Goal: Transaction & Acquisition: Subscribe to service/newsletter

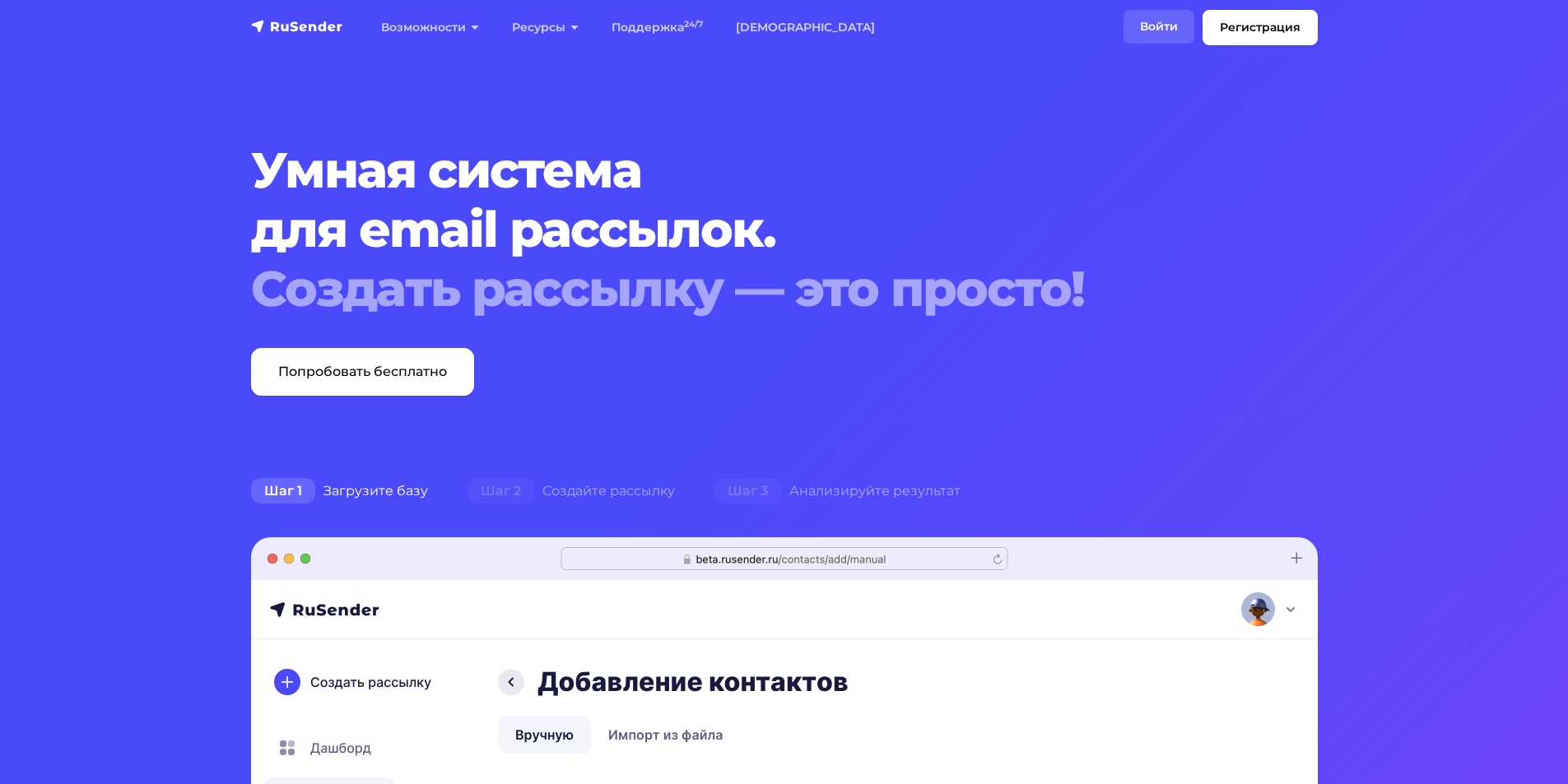
click at [1161, 35] on link "Войти" at bounding box center [1159, 27] width 71 height 34
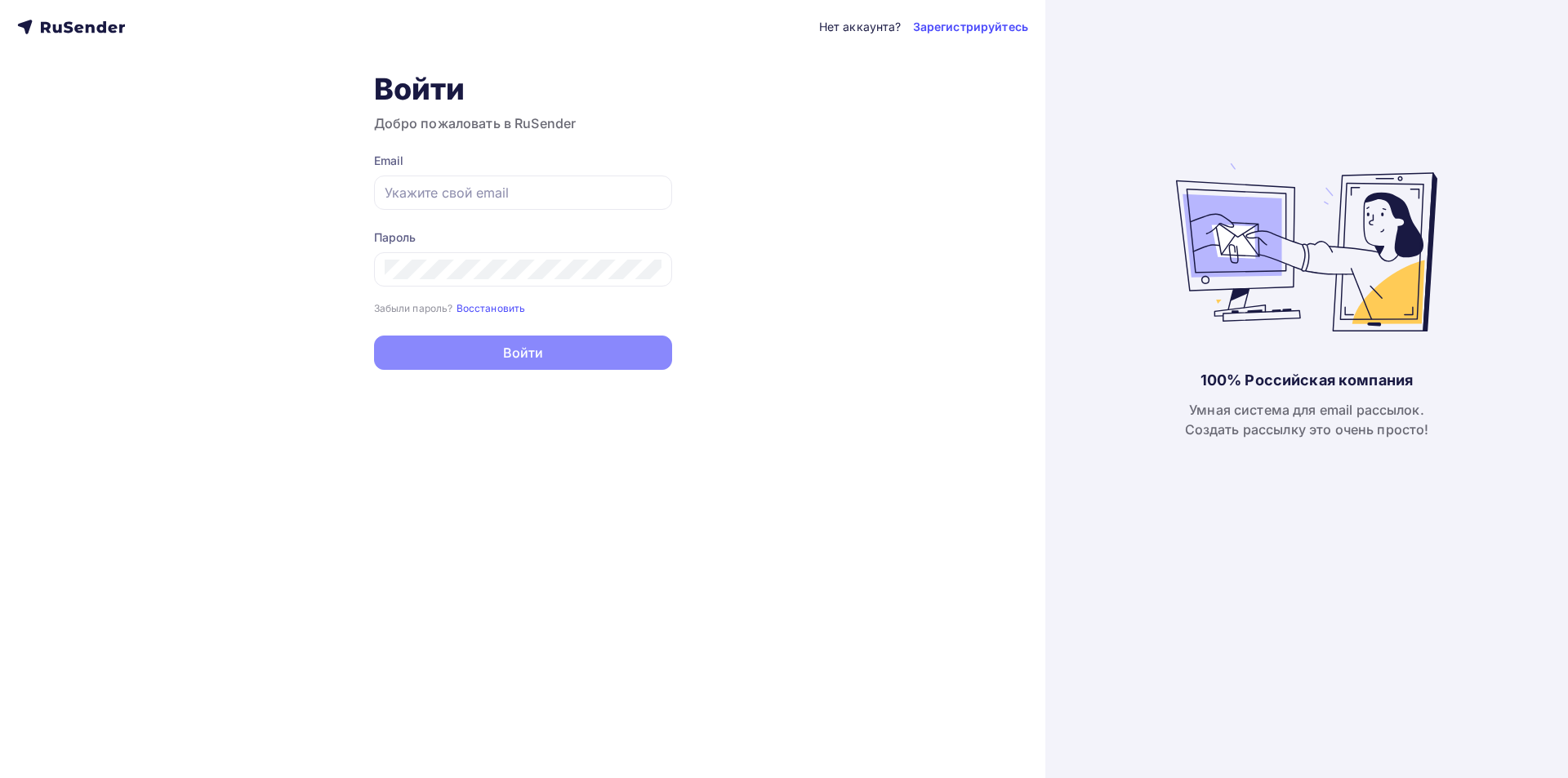
type input "[EMAIL_ADDRESS][DOMAIN_NAME]"
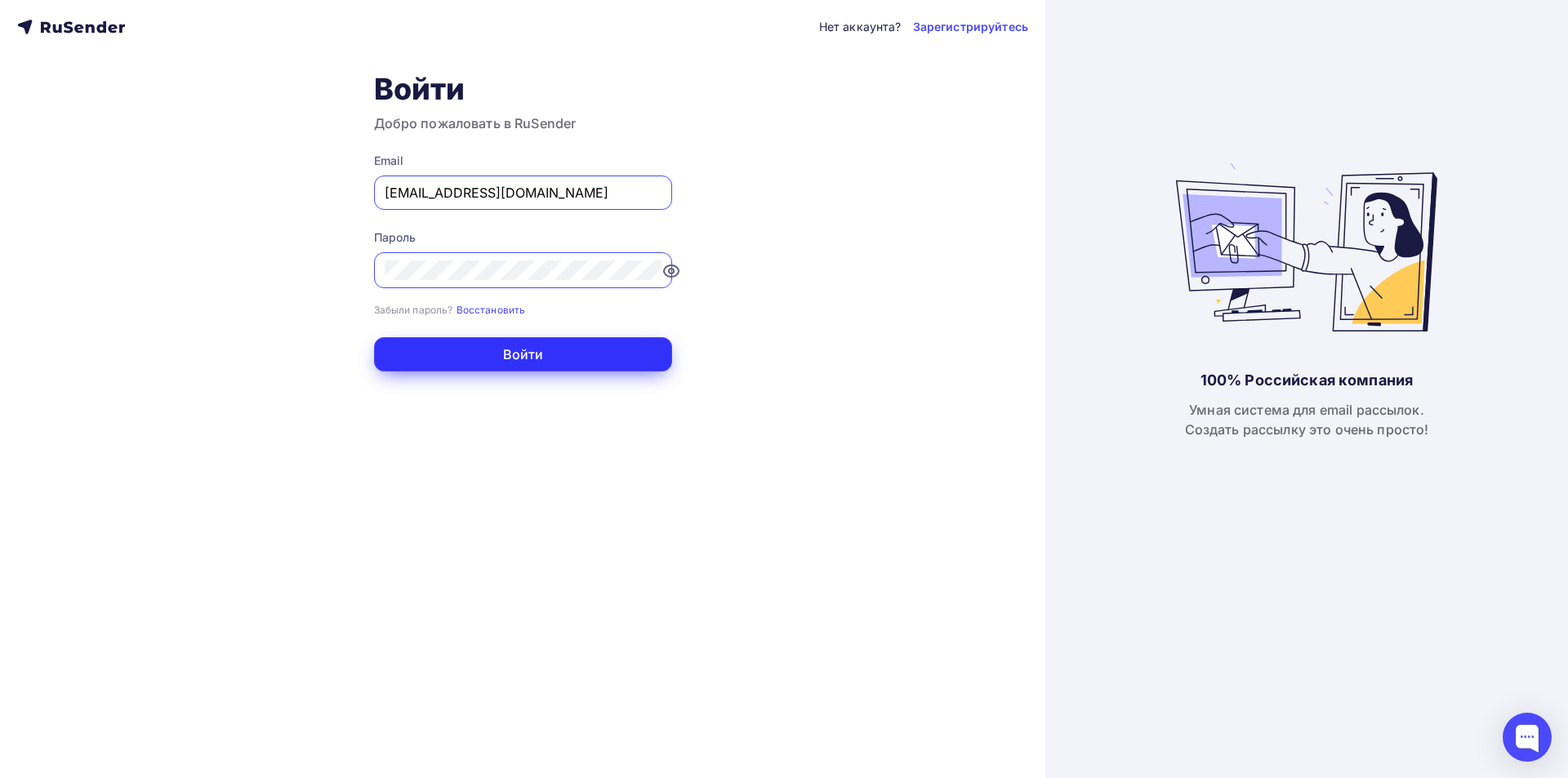
click at [474, 349] on button "Войти" at bounding box center [523, 354] width 298 height 34
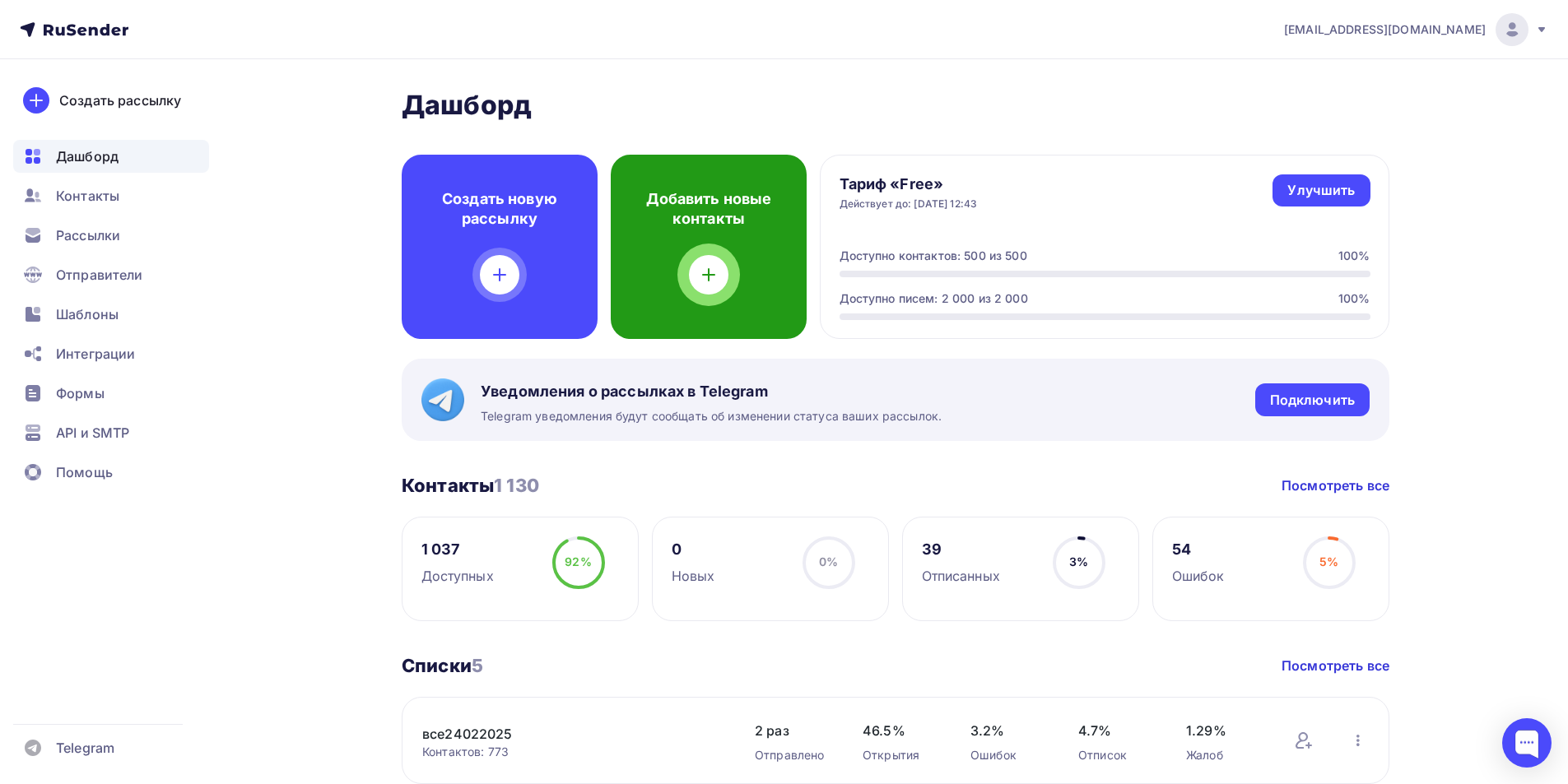
click at [713, 270] on icon at bounding box center [708, 274] width 19 height 19
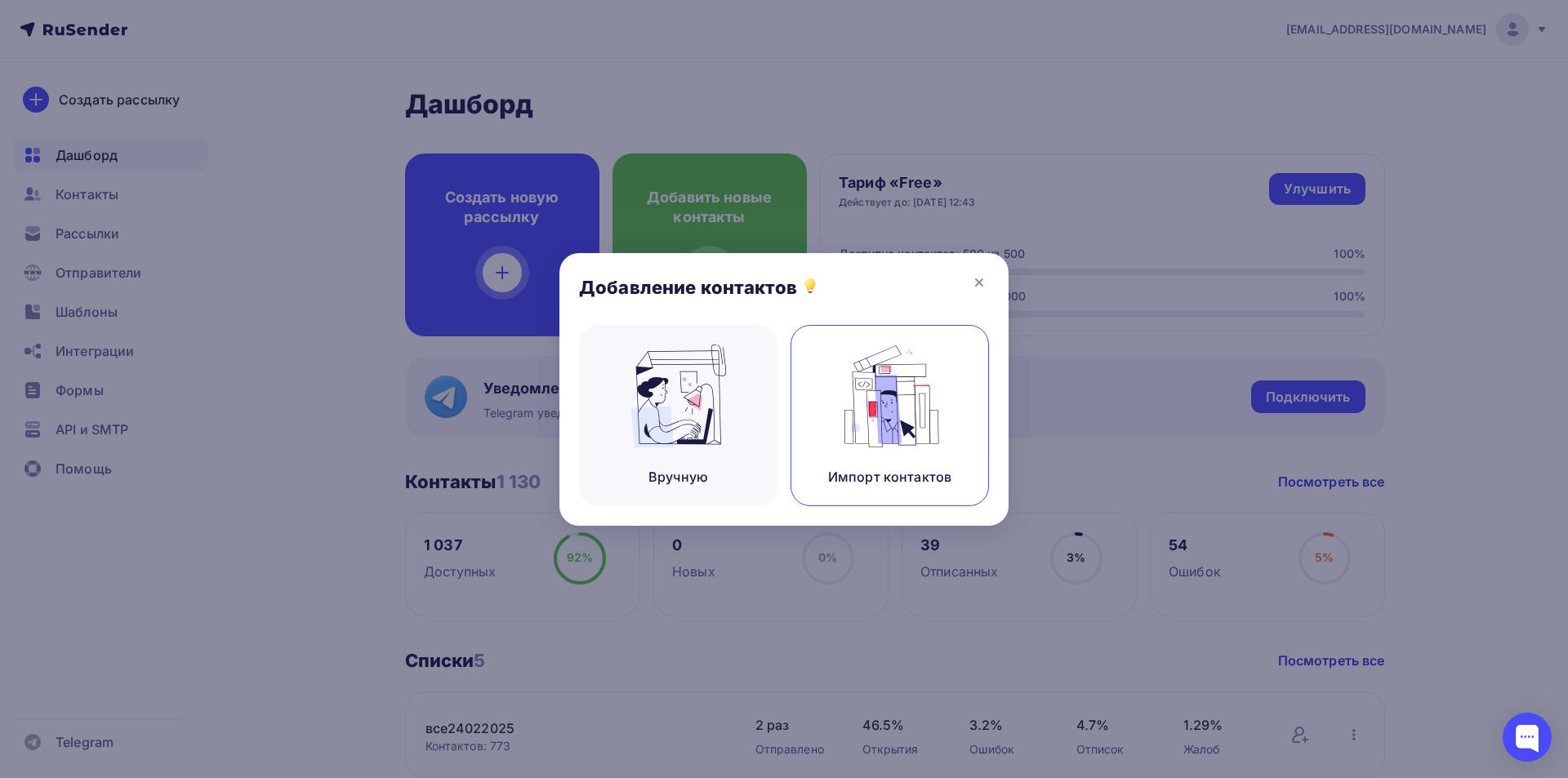
click at [953, 404] on div "Импорт контактов" at bounding box center [889, 415] width 198 height 181
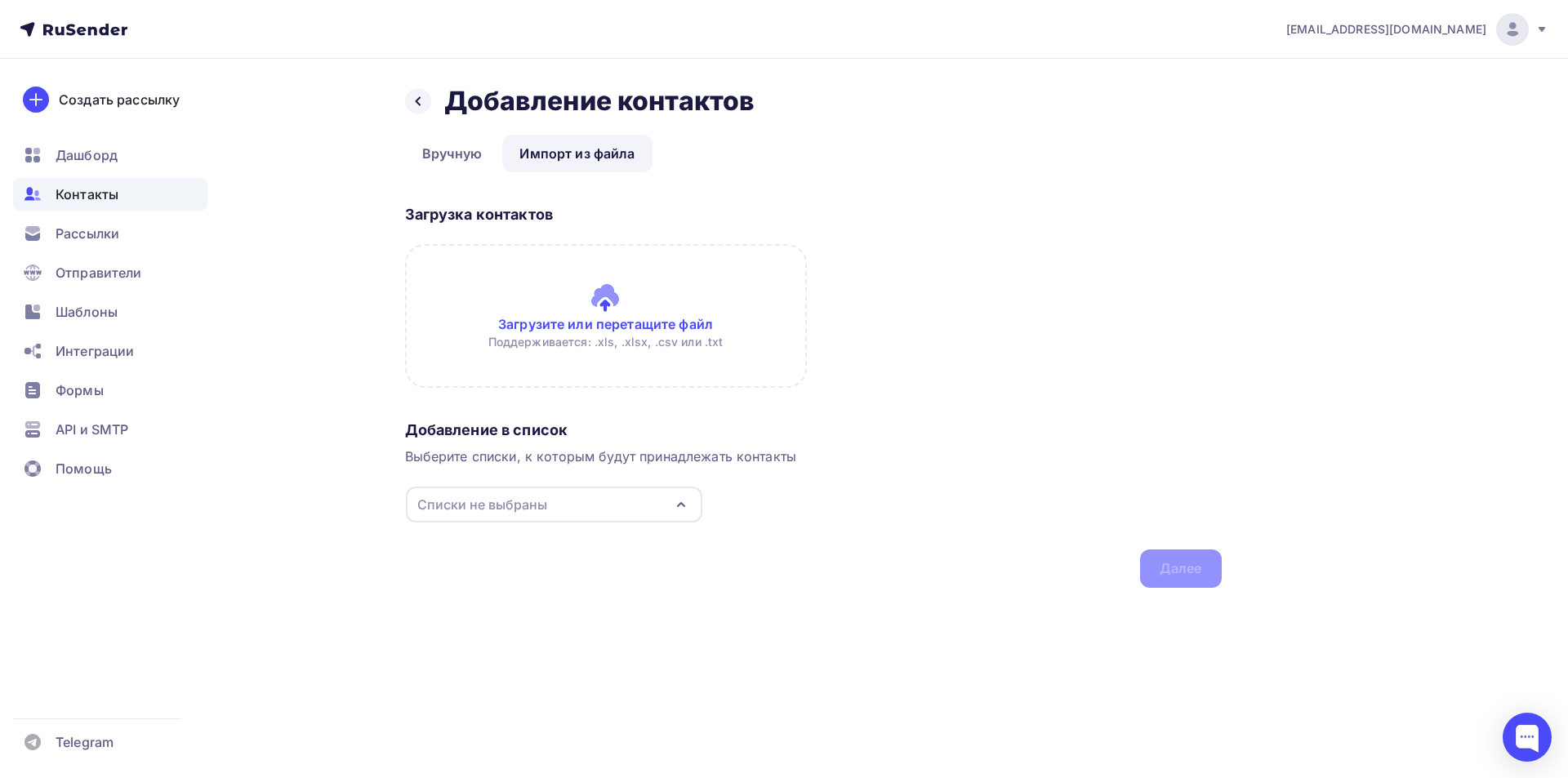
click at [588, 155] on link "Импорт из файла" at bounding box center [577, 153] width 149 height 38
click at [588, 153] on link "Импорт из файла" at bounding box center [577, 153] width 149 height 38
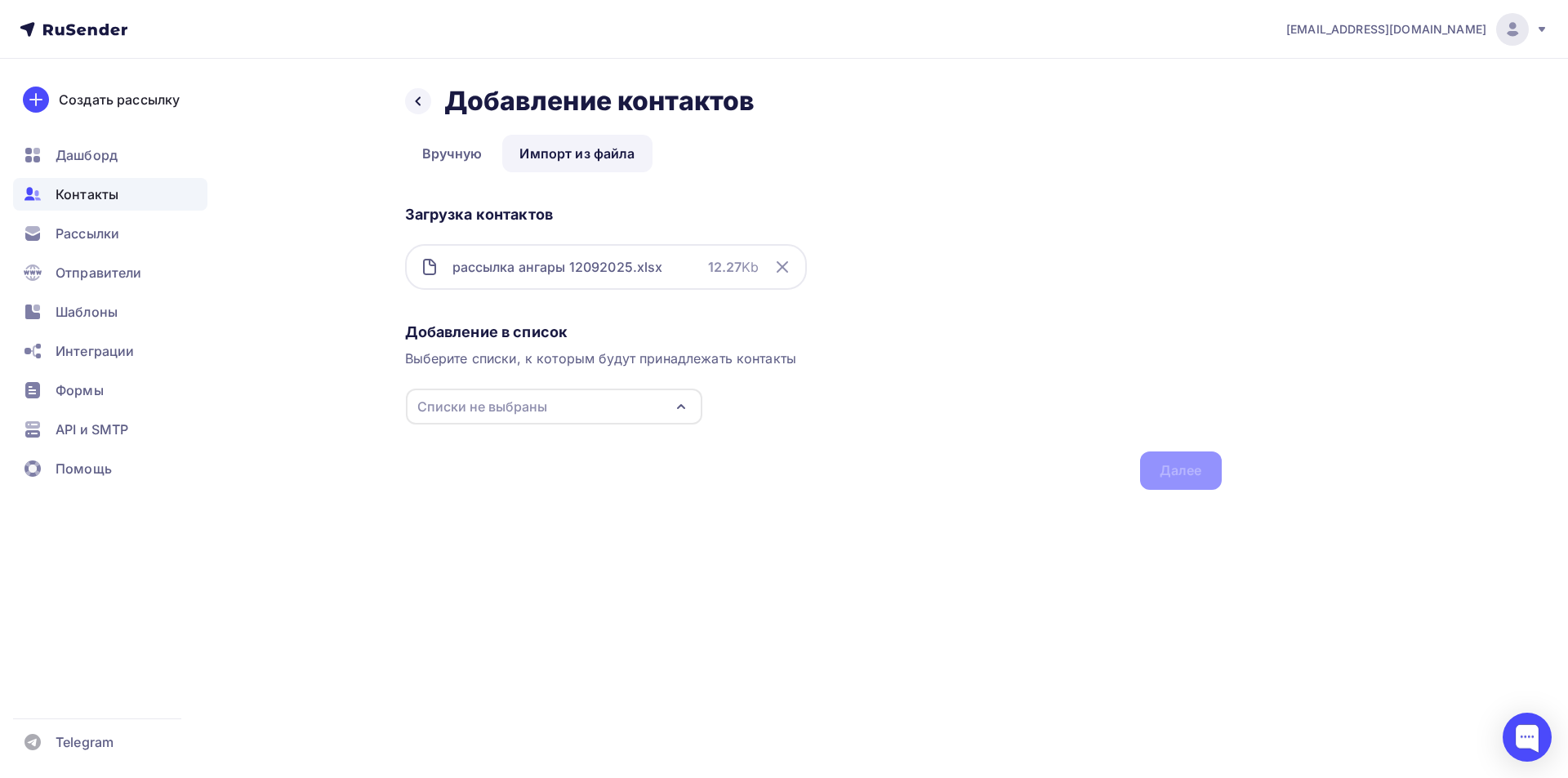
click at [549, 407] on div "Списки не выбраны" at bounding box center [554, 406] width 296 height 36
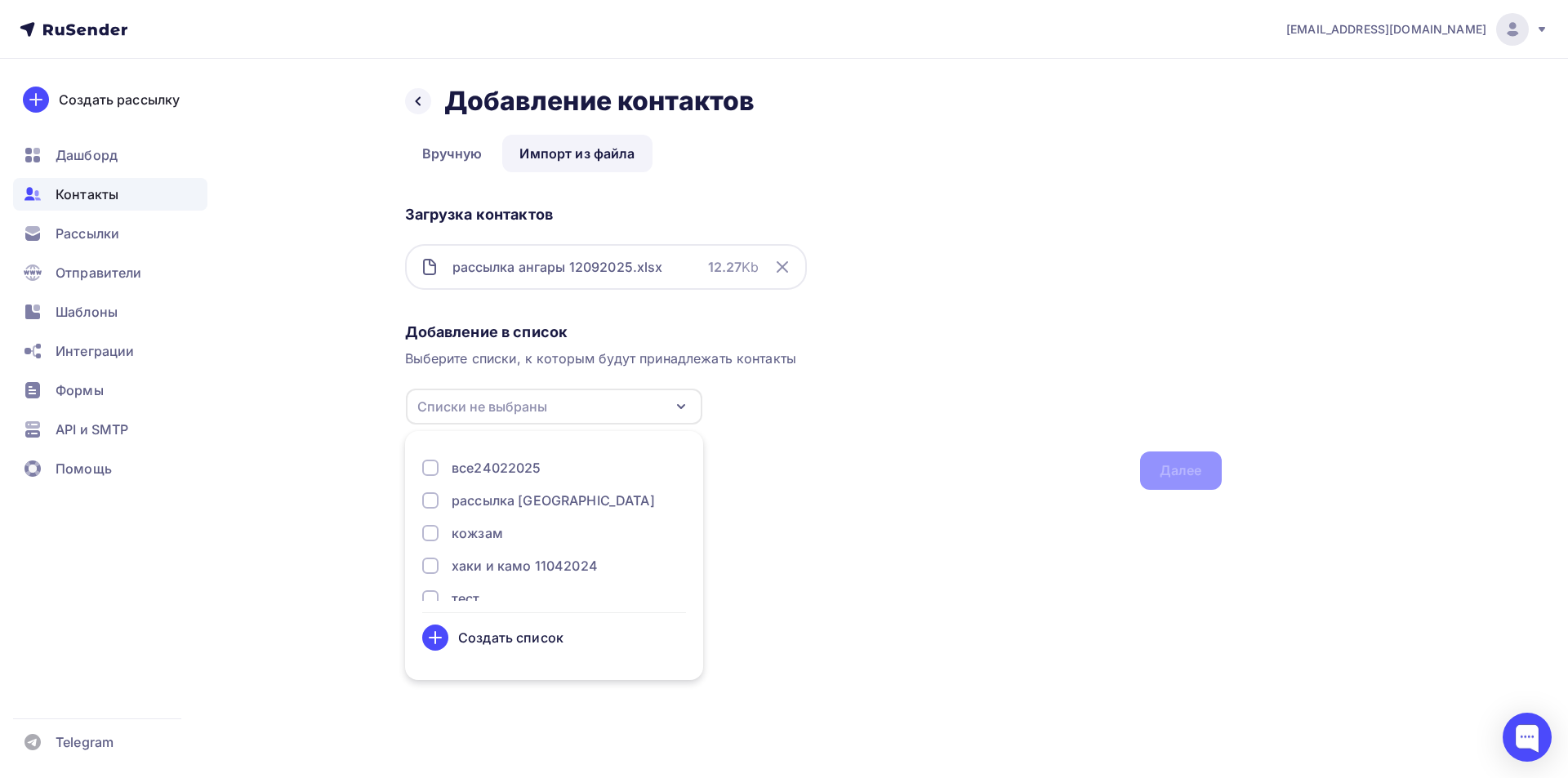
click at [489, 637] on div "Создать список" at bounding box center [511, 637] width 105 height 19
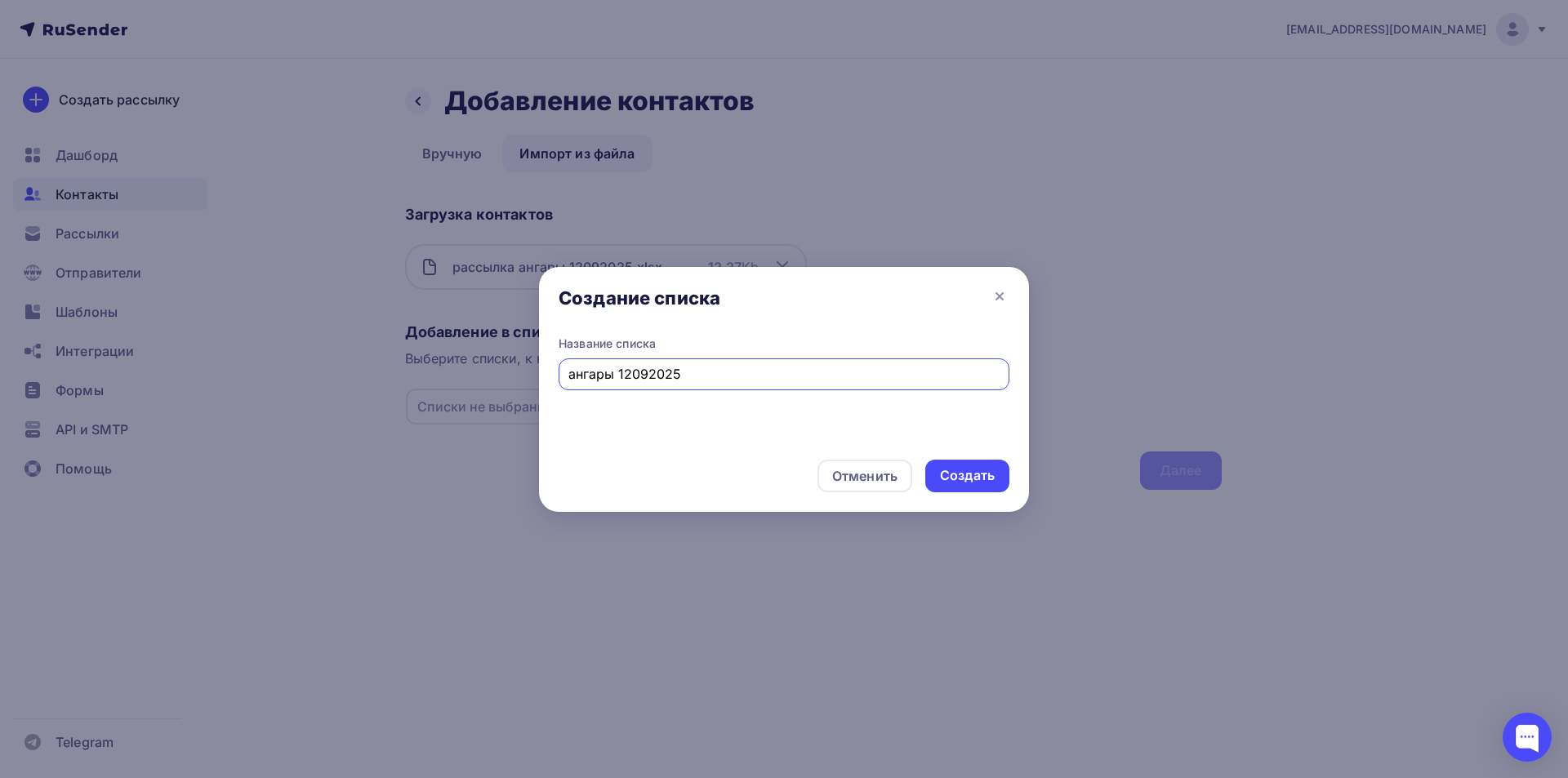
click at [613, 372] on input "ангары 12092025" at bounding box center [784, 373] width 432 height 19
type input "ангары тент 12092025"
click at [949, 476] on div "Создать" at bounding box center [967, 476] width 55 height 18
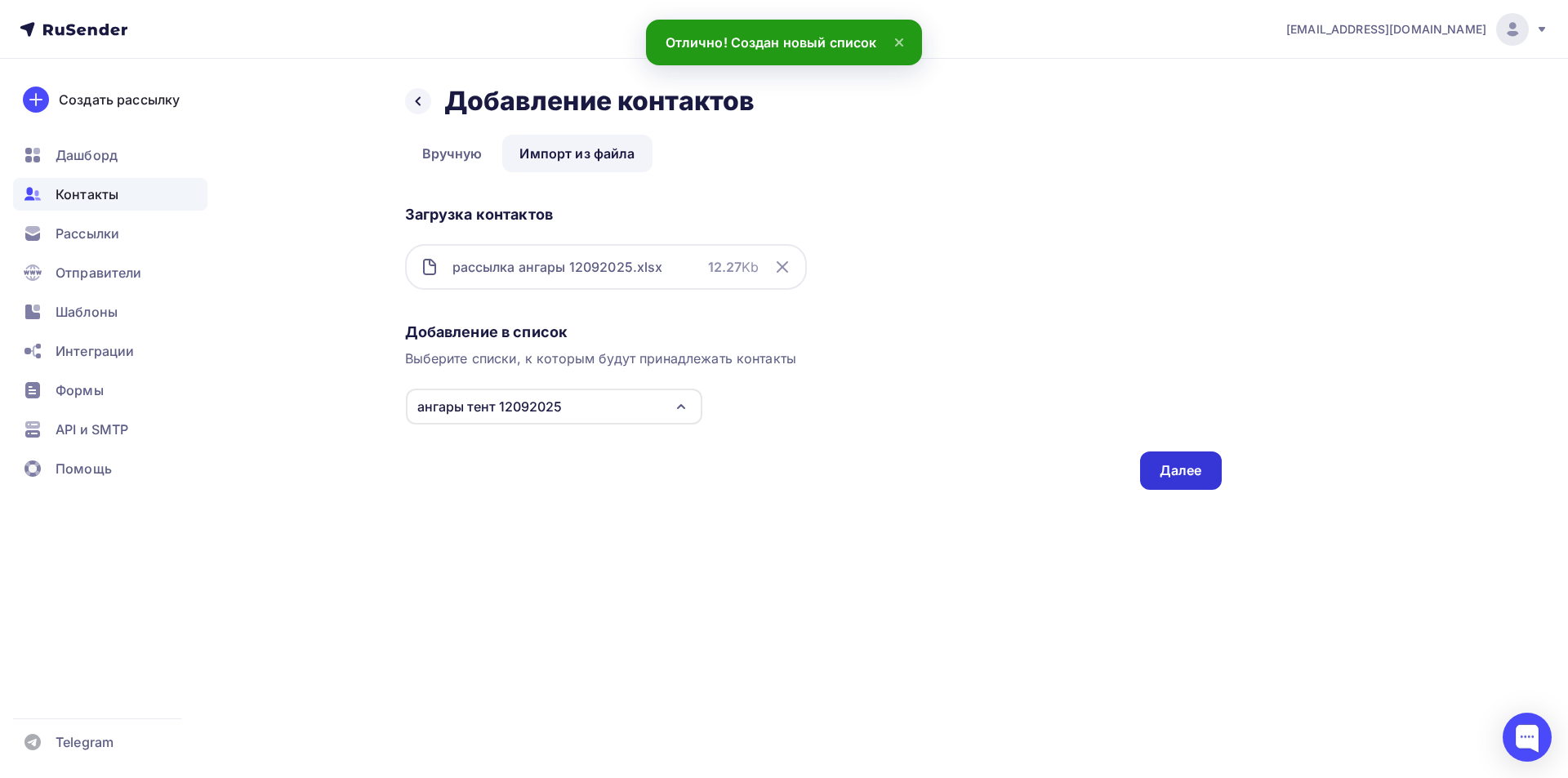
click at [1188, 466] on div "Далее" at bounding box center [1181, 470] width 42 height 18
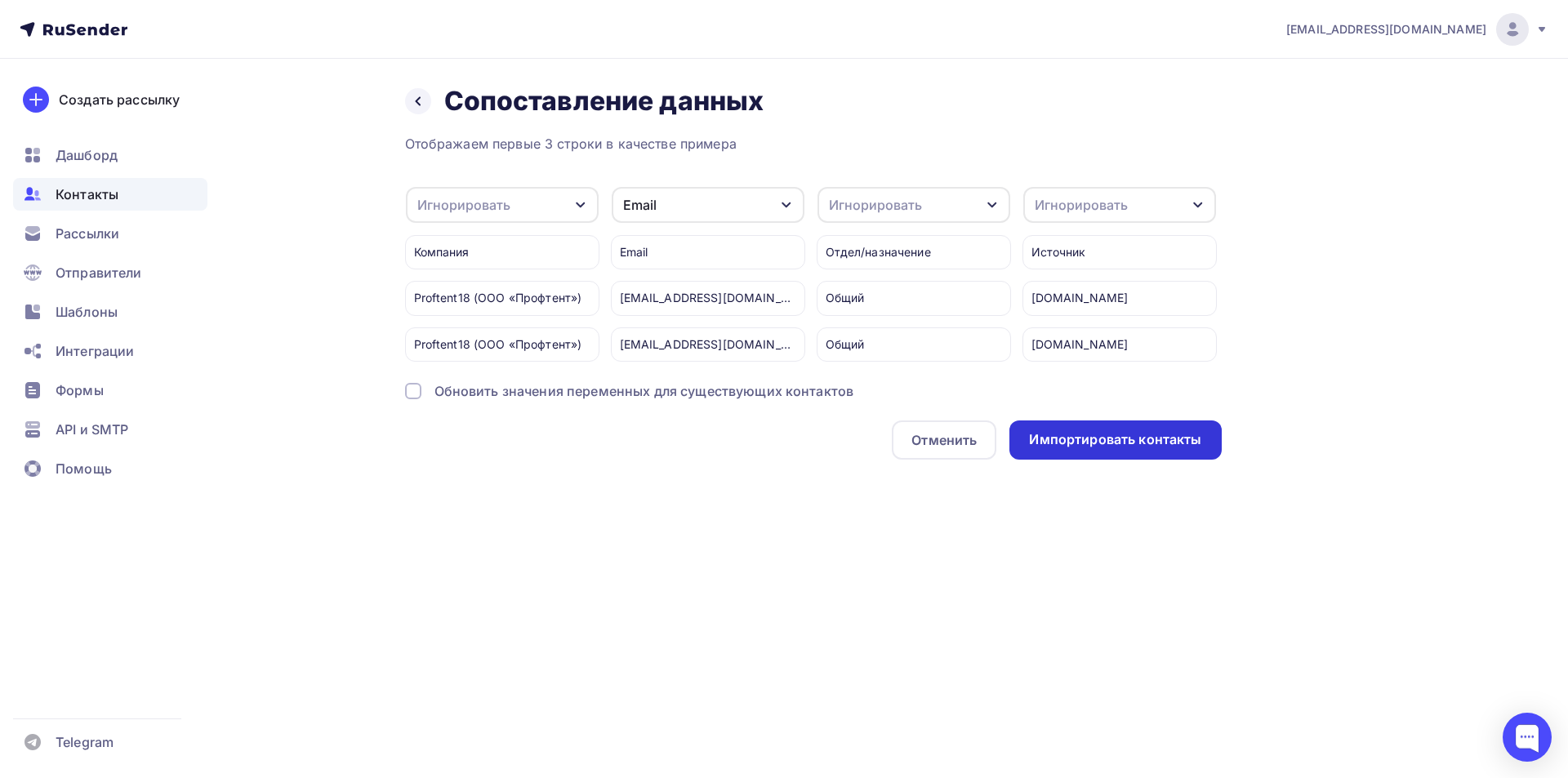
click at [1083, 440] on div "Импортировать контакты" at bounding box center [1115, 439] width 172 height 18
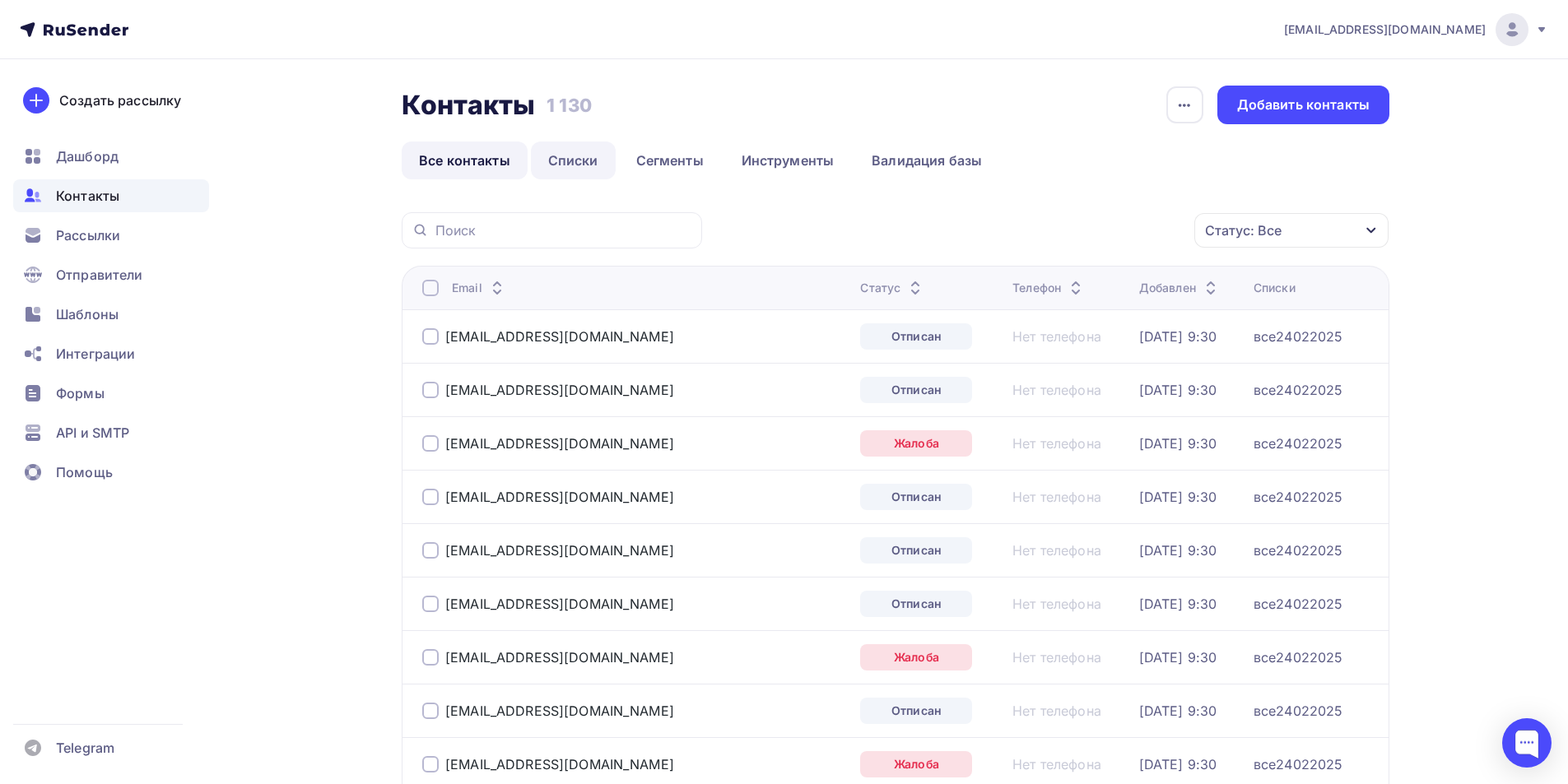
click at [593, 154] on link "Списки" at bounding box center [573, 160] width 85 height 38
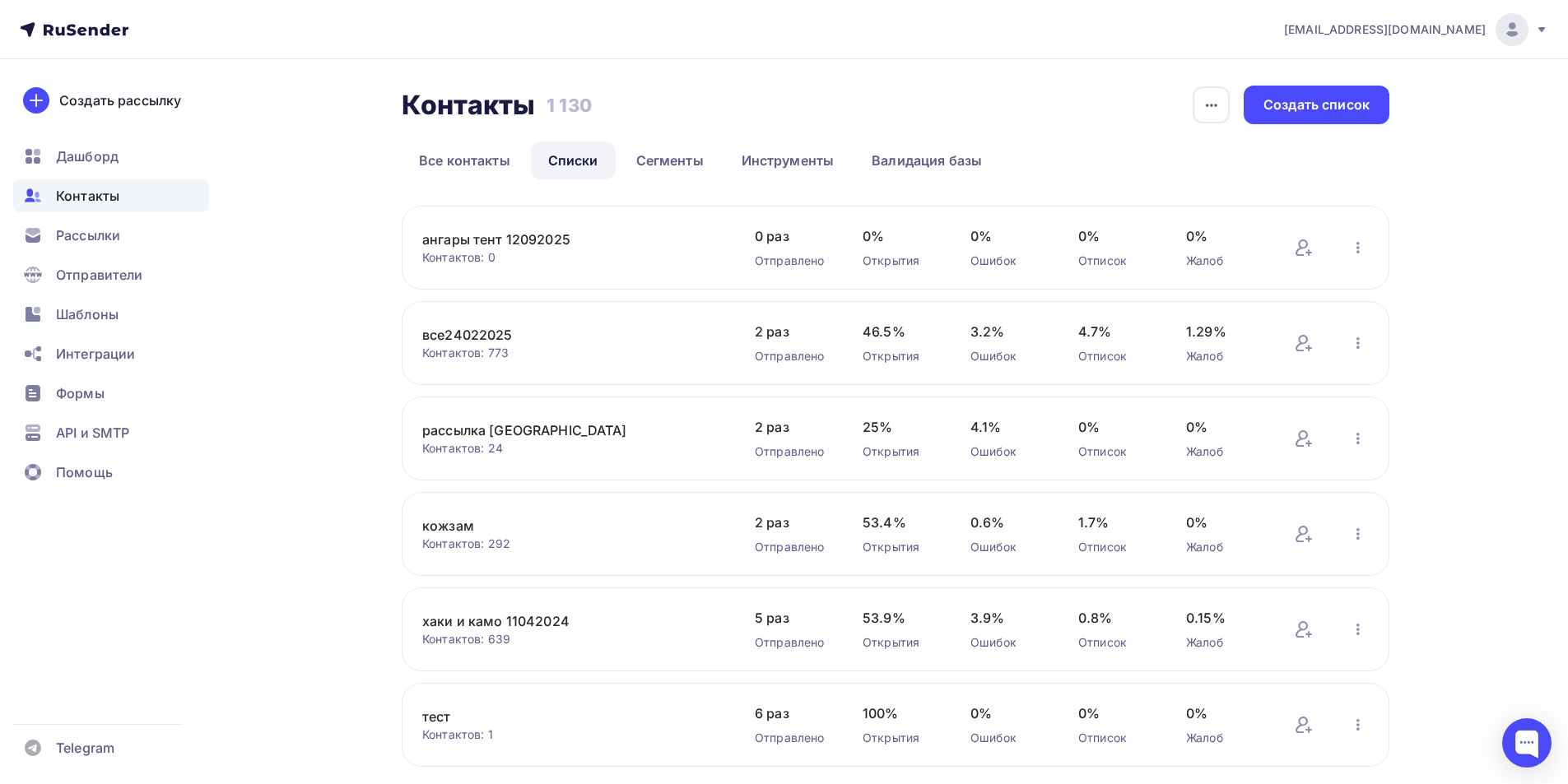
click at [516, 244] on link "ангары тент 12092025" at bounding box center [562, 238] width 280 height 19
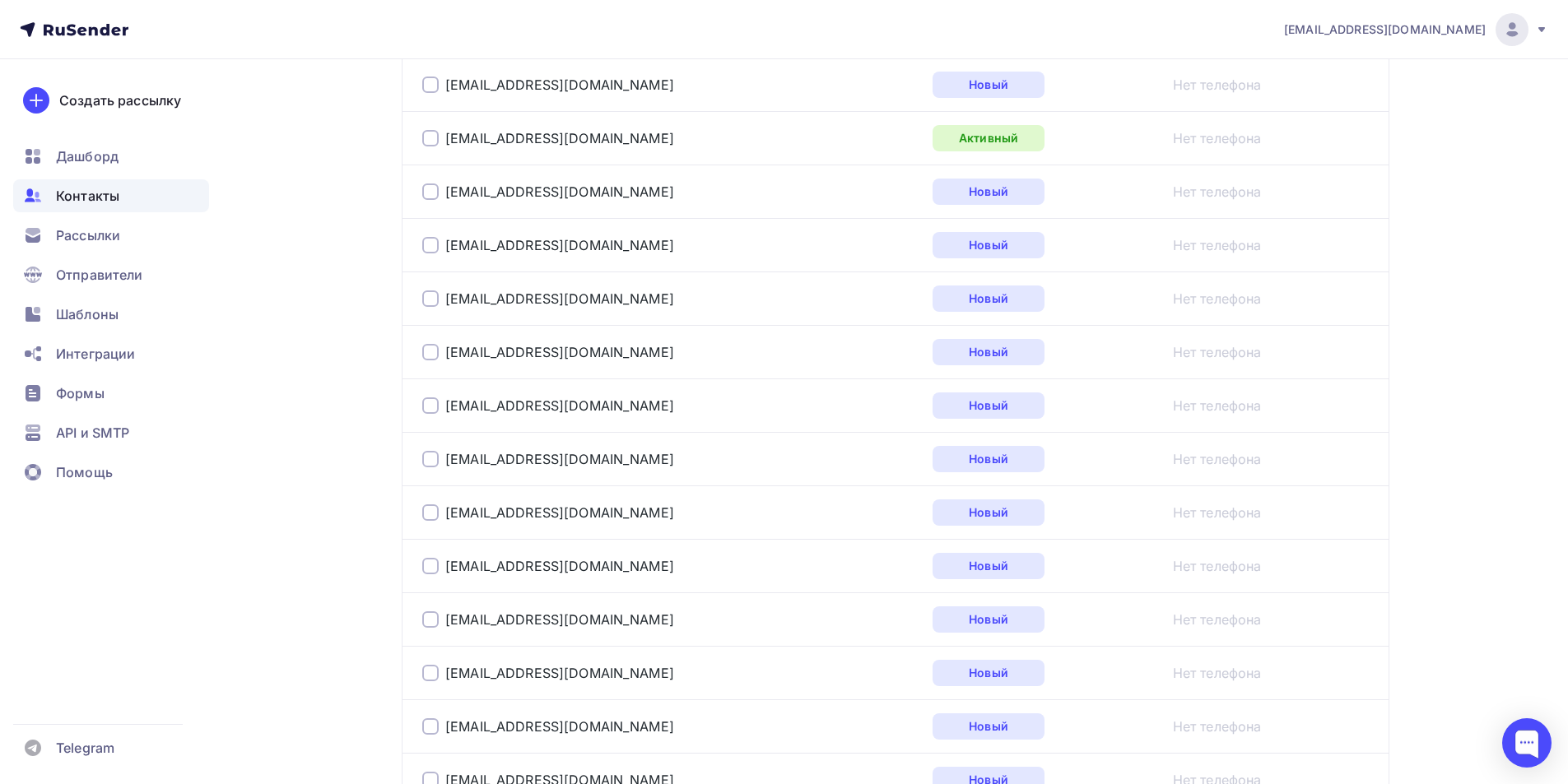
scroll to position [1728, 0]
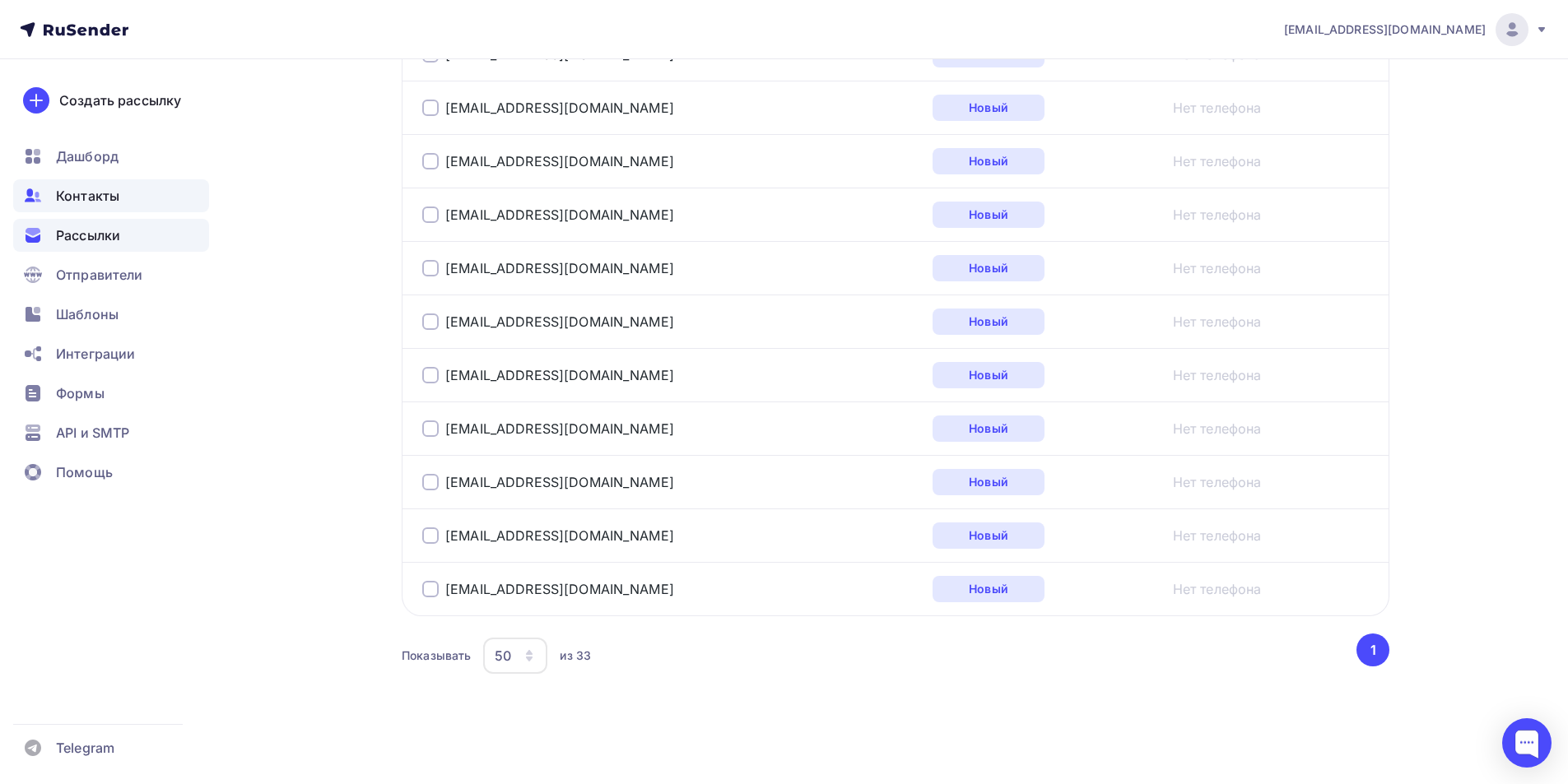
click at [76, 237] on span "Рассылки" at bounding box center [88, 235] width 64 height 19
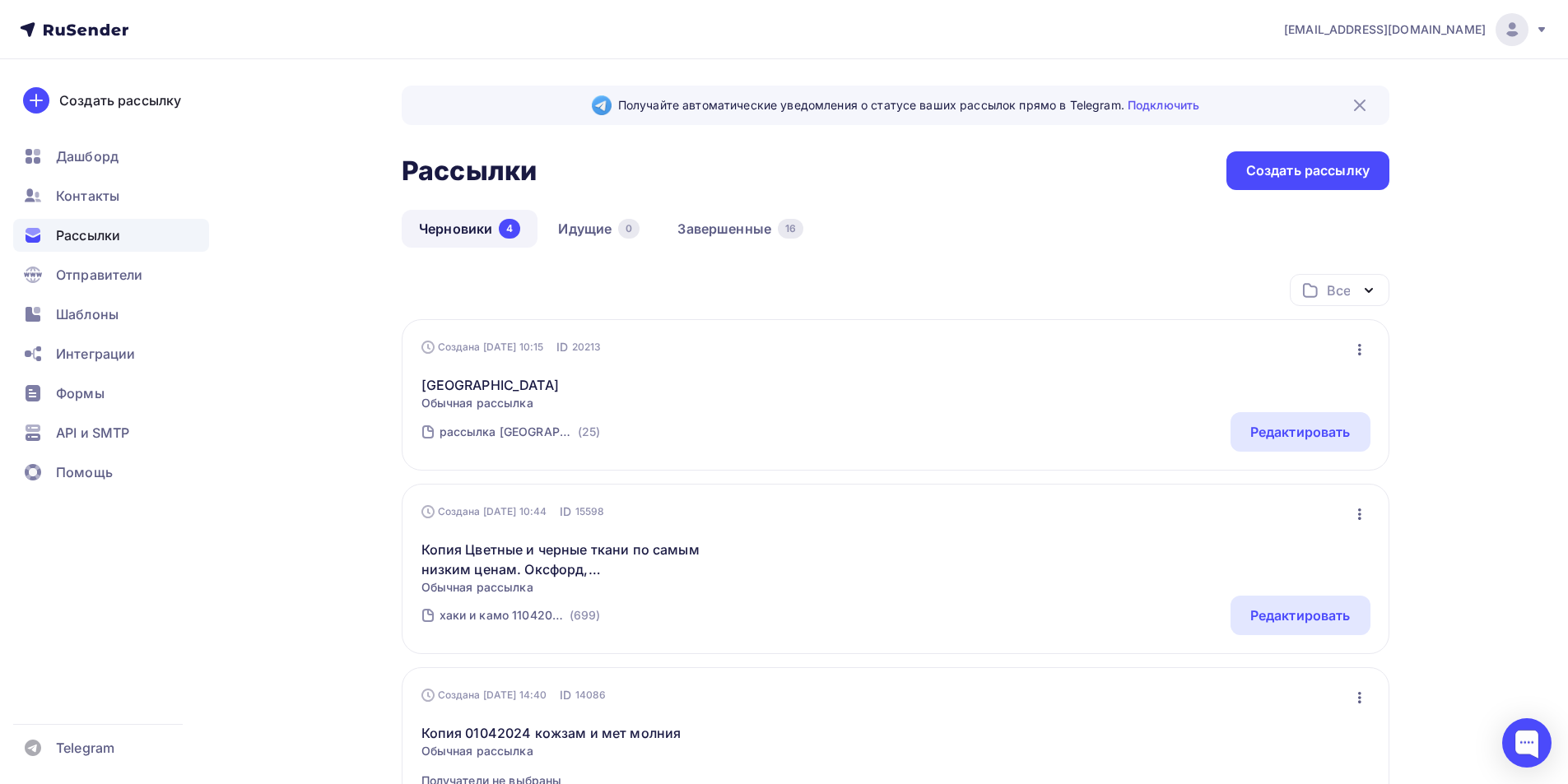
click at [435, 226] on link "Черновики 4" at bounding box center [469, 228] width 136 height 38
click at [438, 225] on link "Черновики 4" at bounding box center [469, 228] width 136 height 38
click at [1267, 432] on div "Редактировать" at bounding box center [1300, 431] width 101 height 19
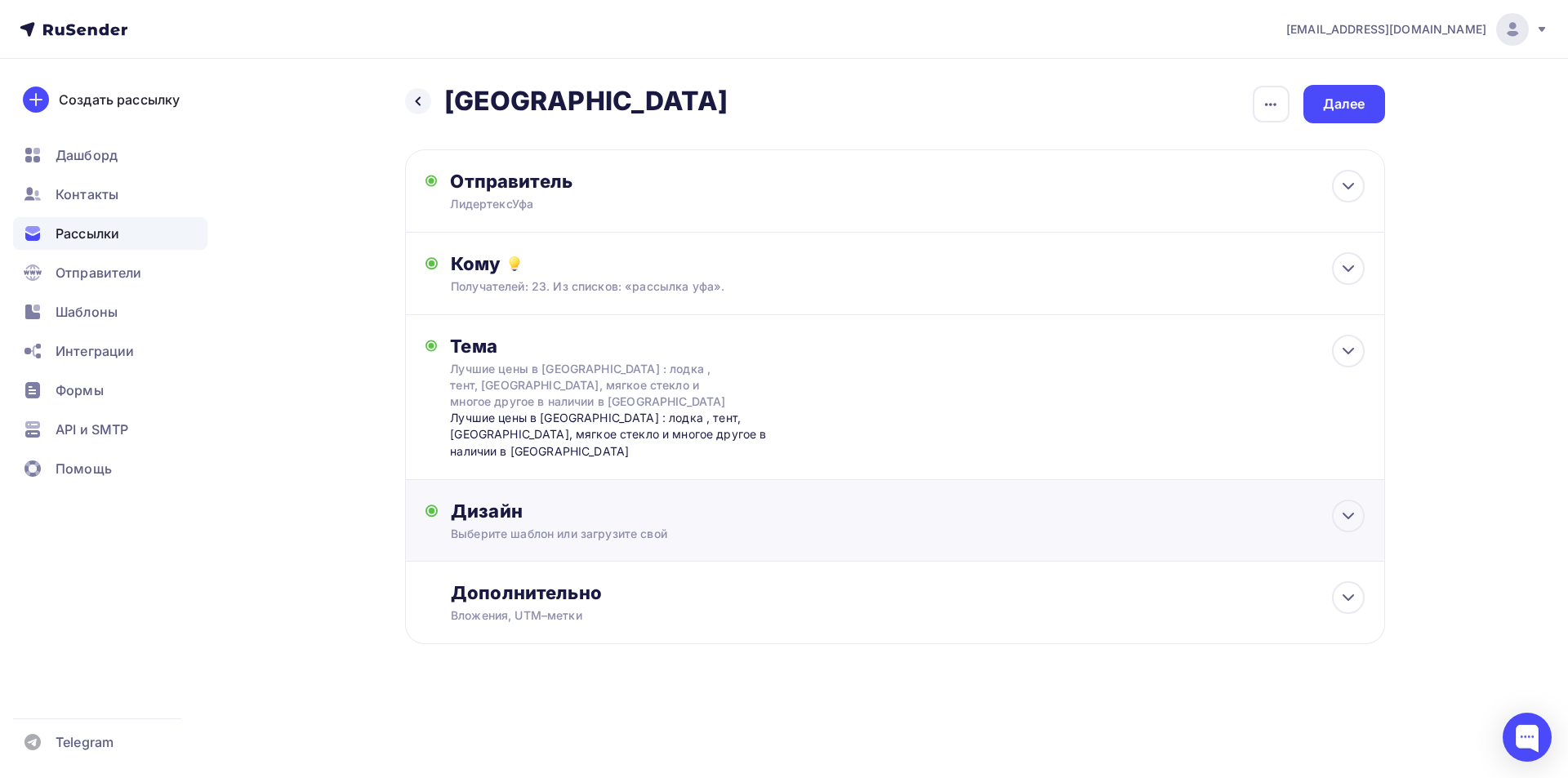
click at [422, 501] on div "Дизайн Выберите шаблон или загрузите свой Размер письма: 122 Kb Заменить шаблон…" at bounding box center [895, 520] width 980 height 82
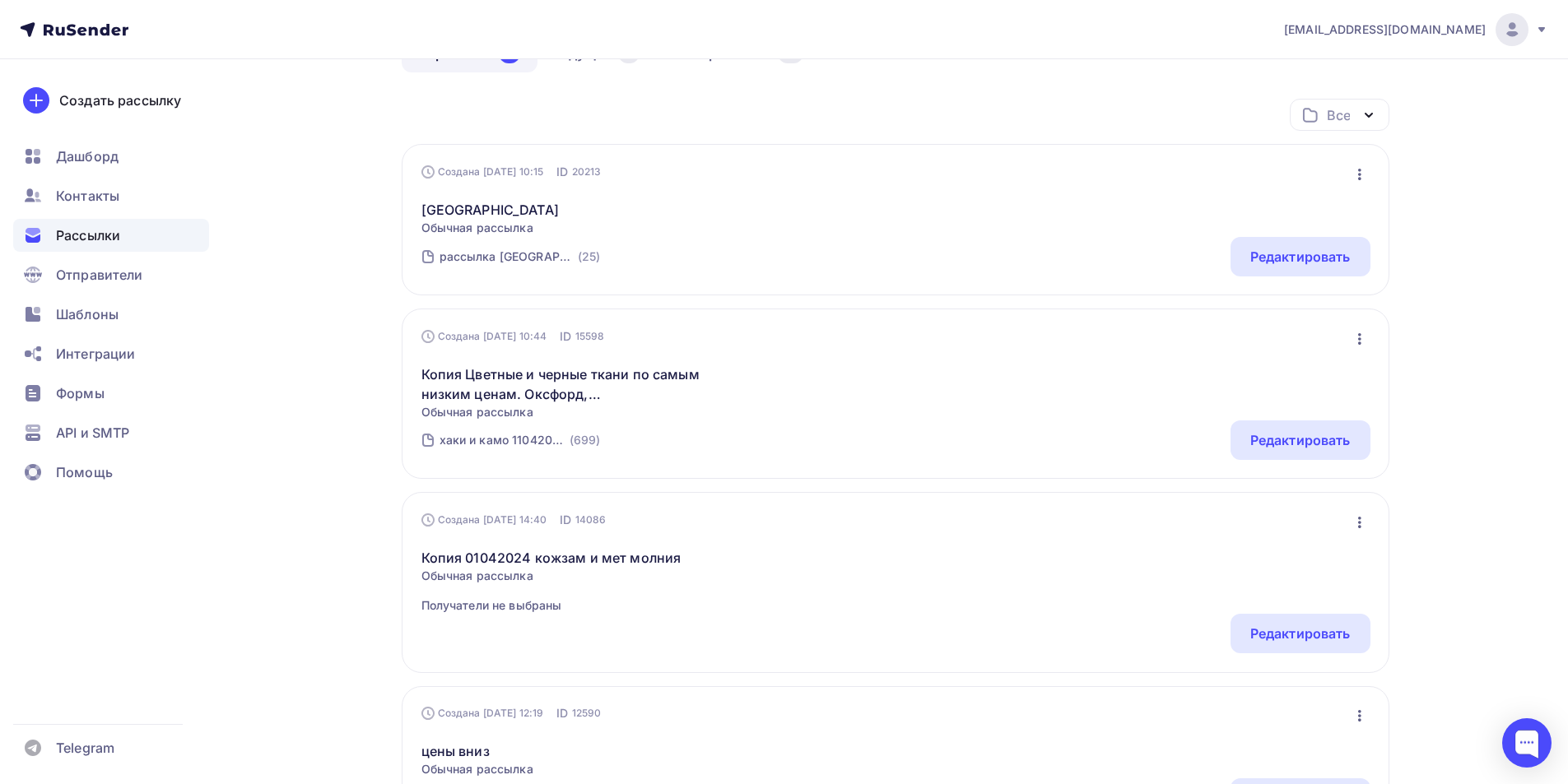
scroll to position [351, 0]
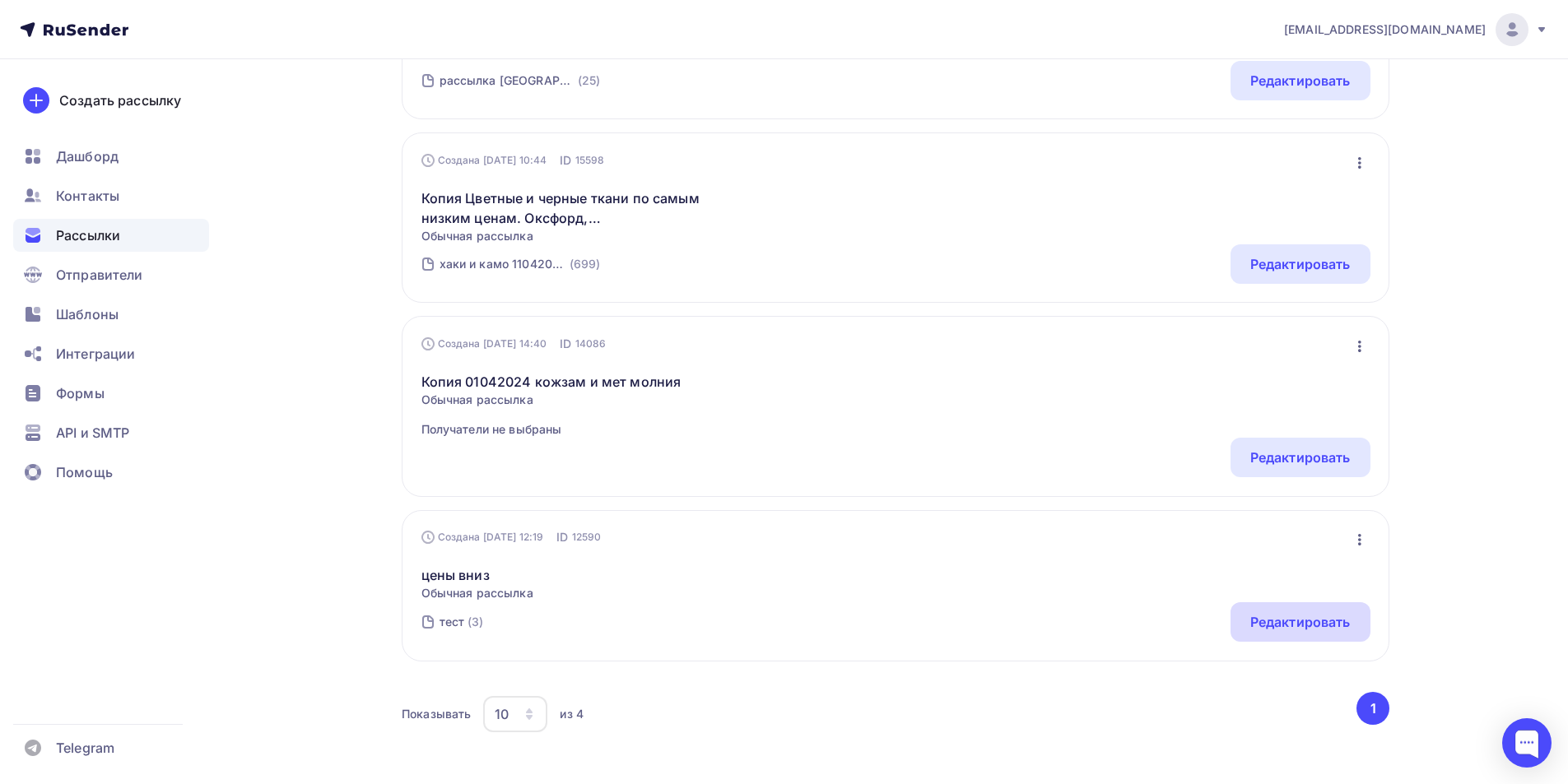
click at [1274, 621] on div "Редактировать" at bounding box center [1300, 621] width 101 height 19
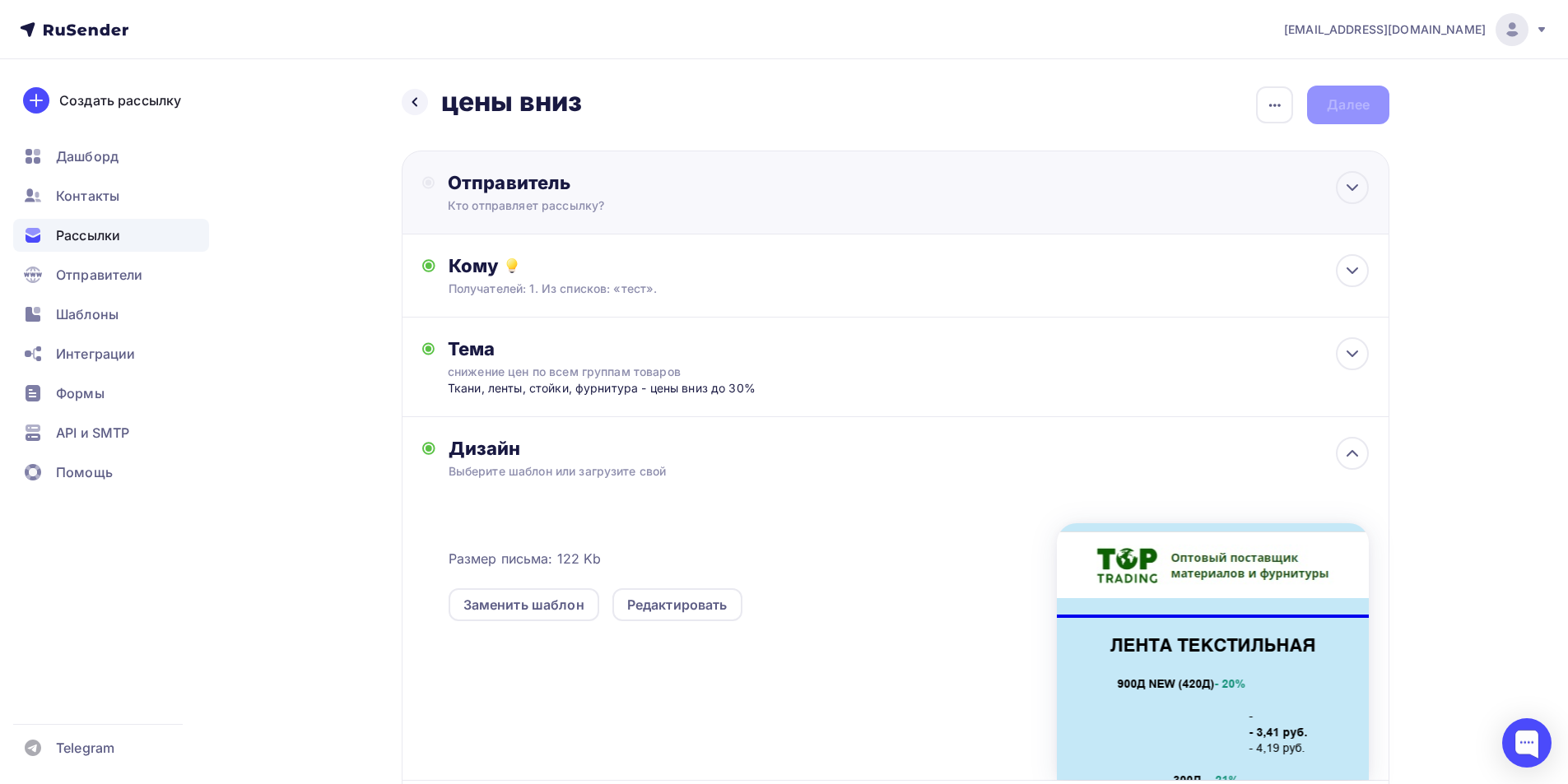
click at [472, 213] on div "Кто отправляет рассылку?" at bounding box center [607, 206] width 321 height 17
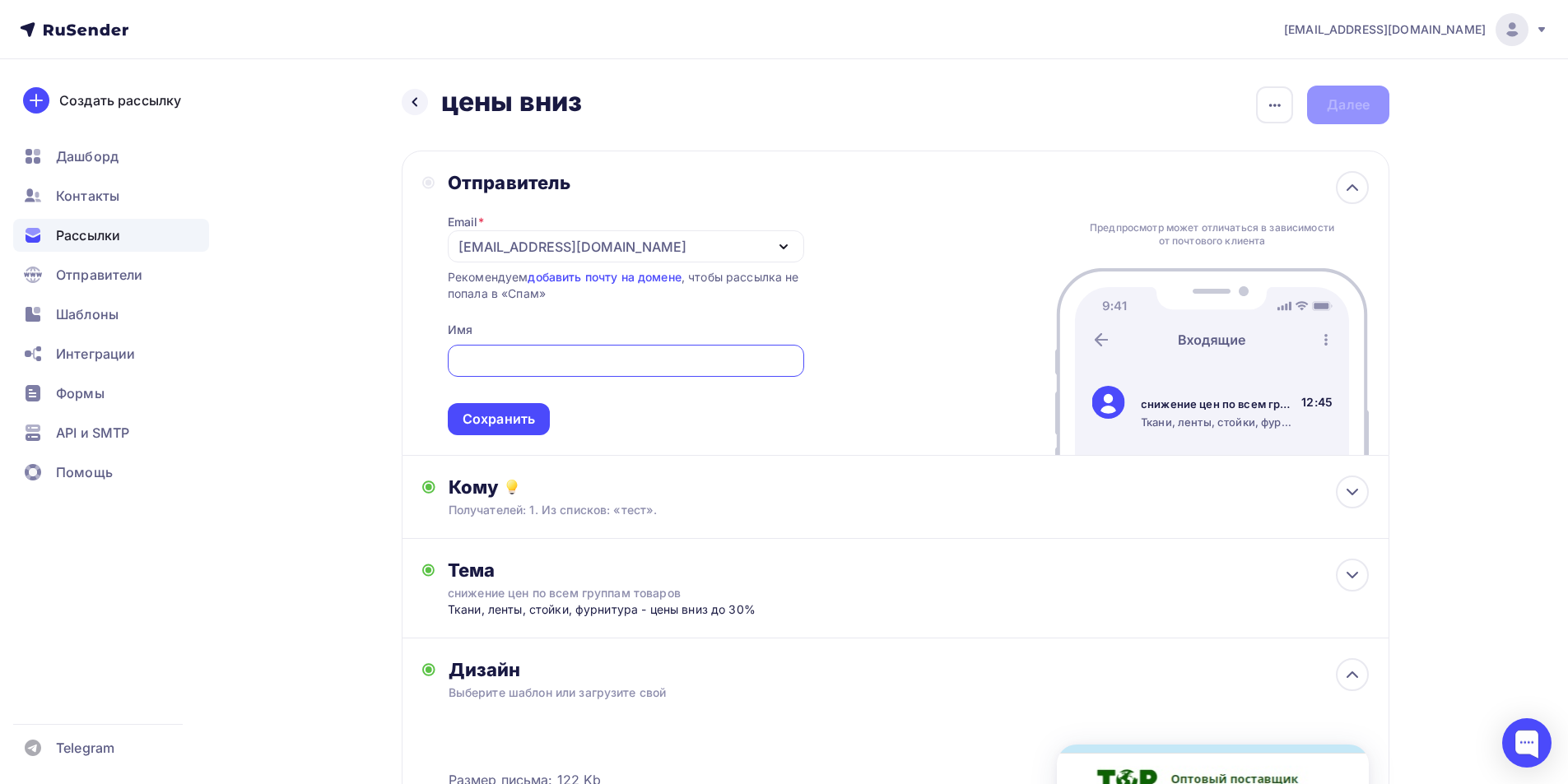
click at [510, 362] on input "text" at bounding box center [625, 360] width 337 height 19
type input "Топ- Трейдинг"
click at [477, 424] on div "Сохранить" at bounding box center [498, 418] width 72 height 18
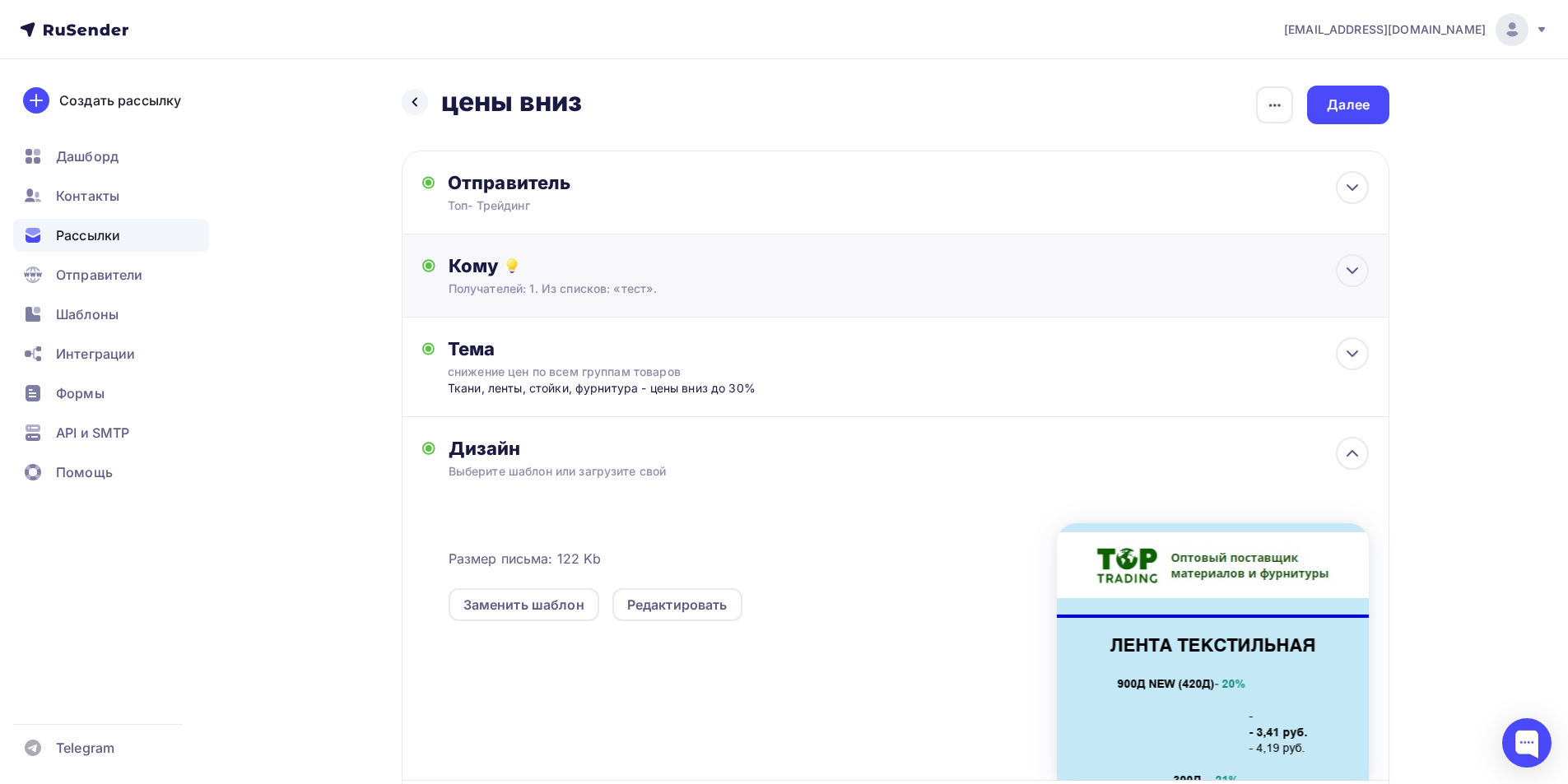
click at [490, 293] on div "Получателей: 1. Из списков: «тест»." at bounding box center [862, 289] width 829 height 17
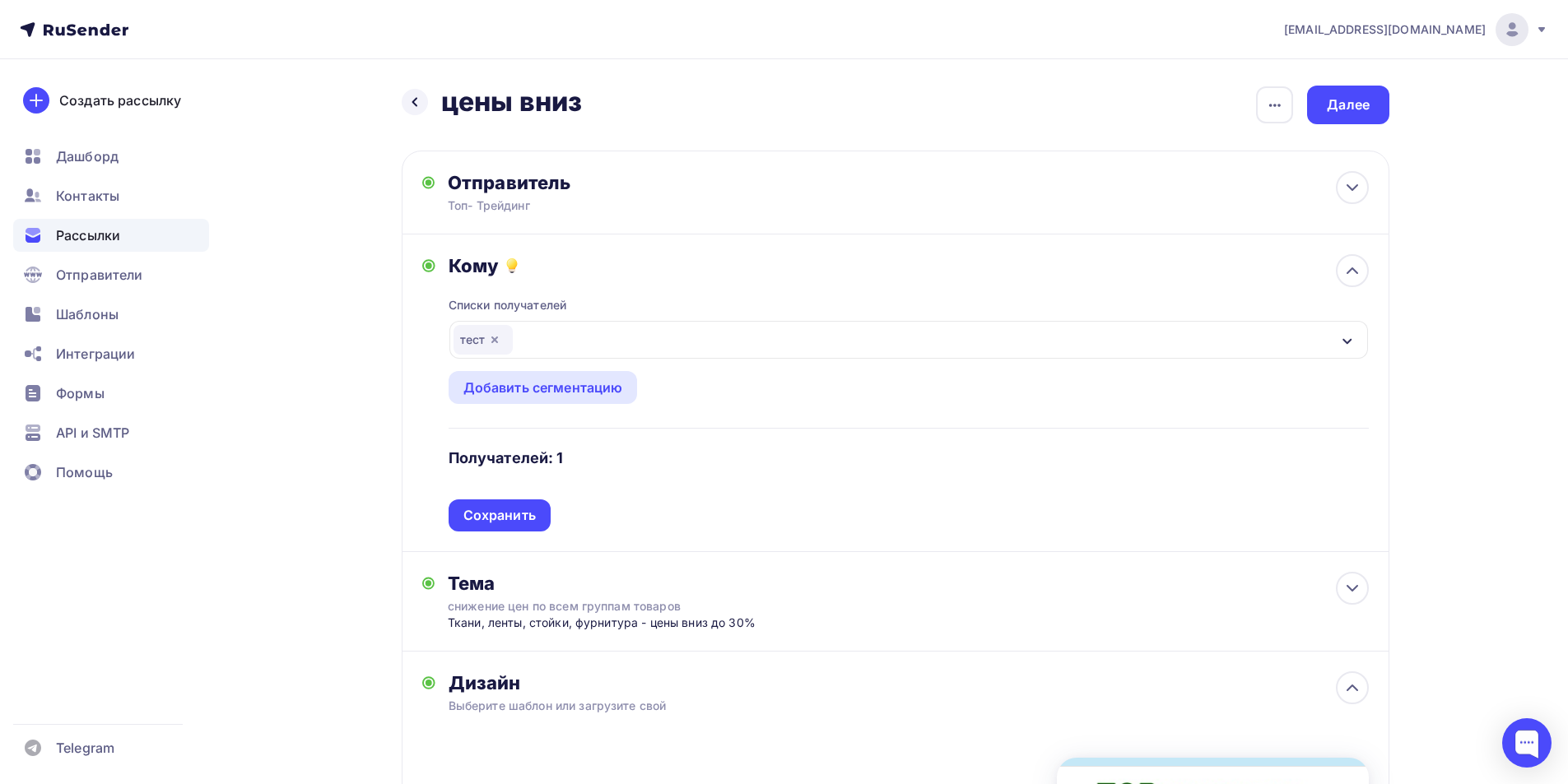
click at [495, 334] on icon "button" at bounding box center [494, 340] width 13 height 13
click at [500, 344] on div "Выберите список" at bounding box center [517, 340] width 128 height 30
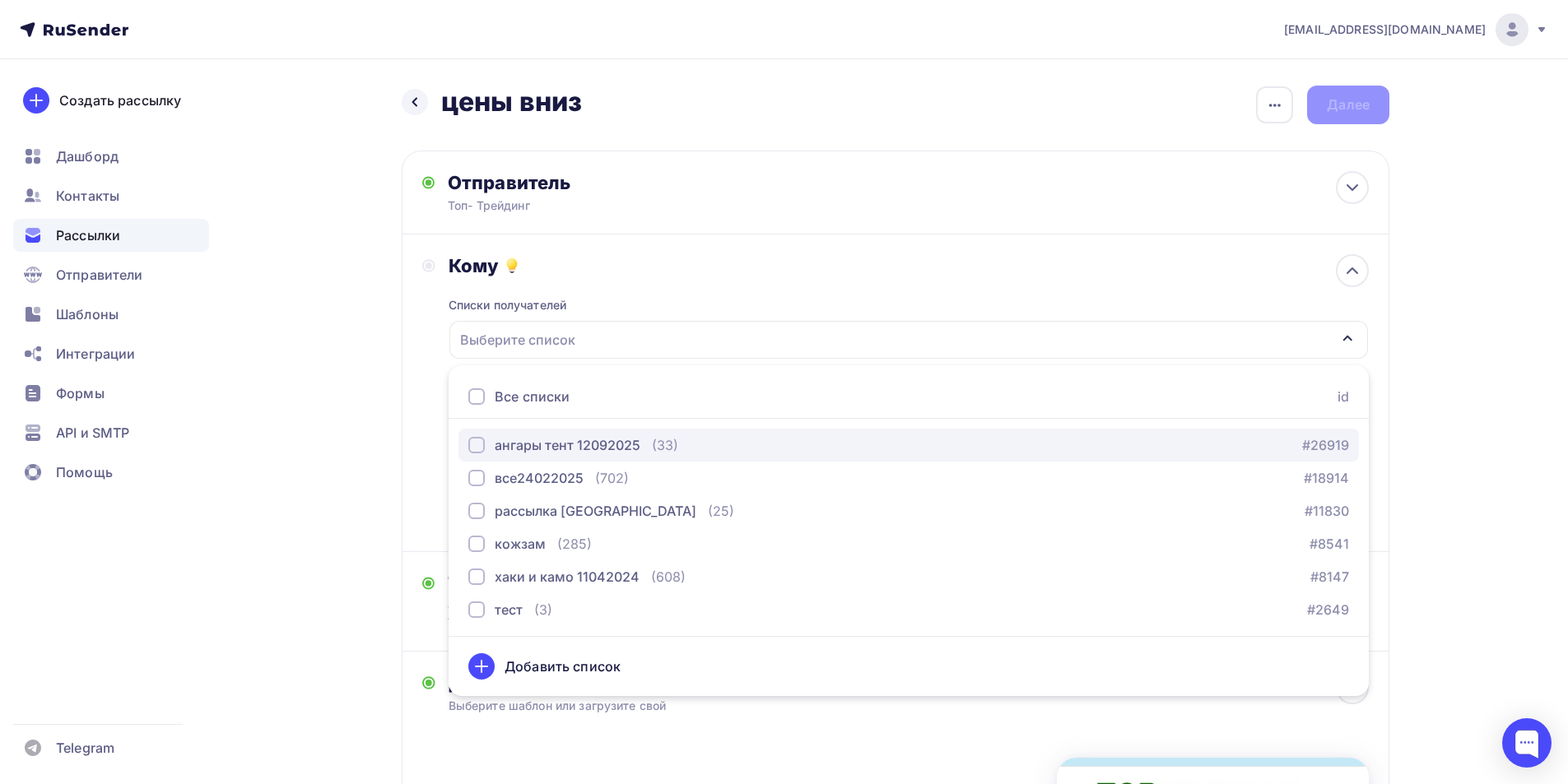
click at [565, 447] on div "ангары тент 12092025" at bounding box center [567, 444] width 146 height 19
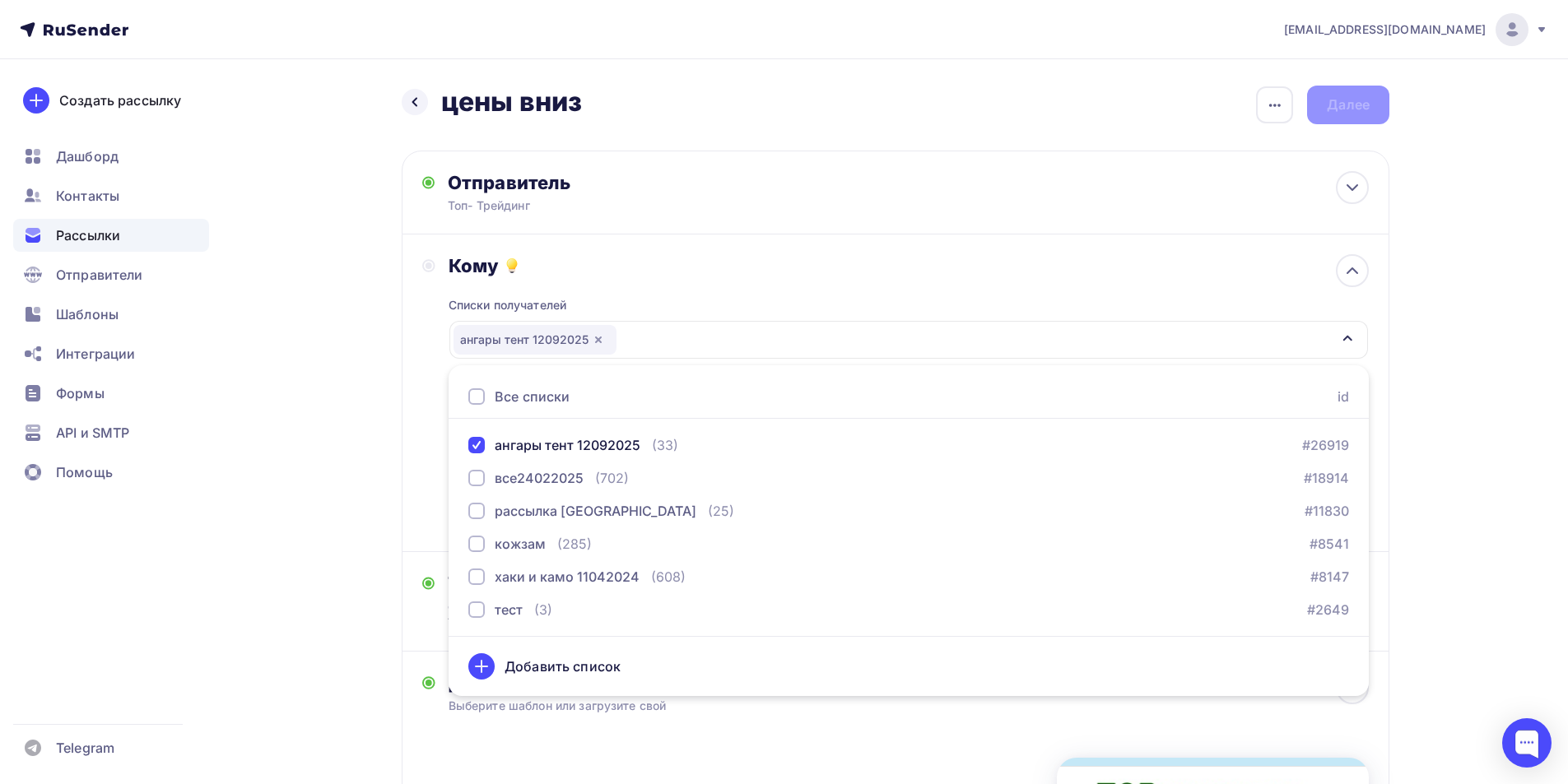
click at [344, 342] on div "Назад цены вниз цены вниз Закончить позже Переименовать рассылку Удалить Далее …" at bounding box center [784, 632] width 1349 height 1145
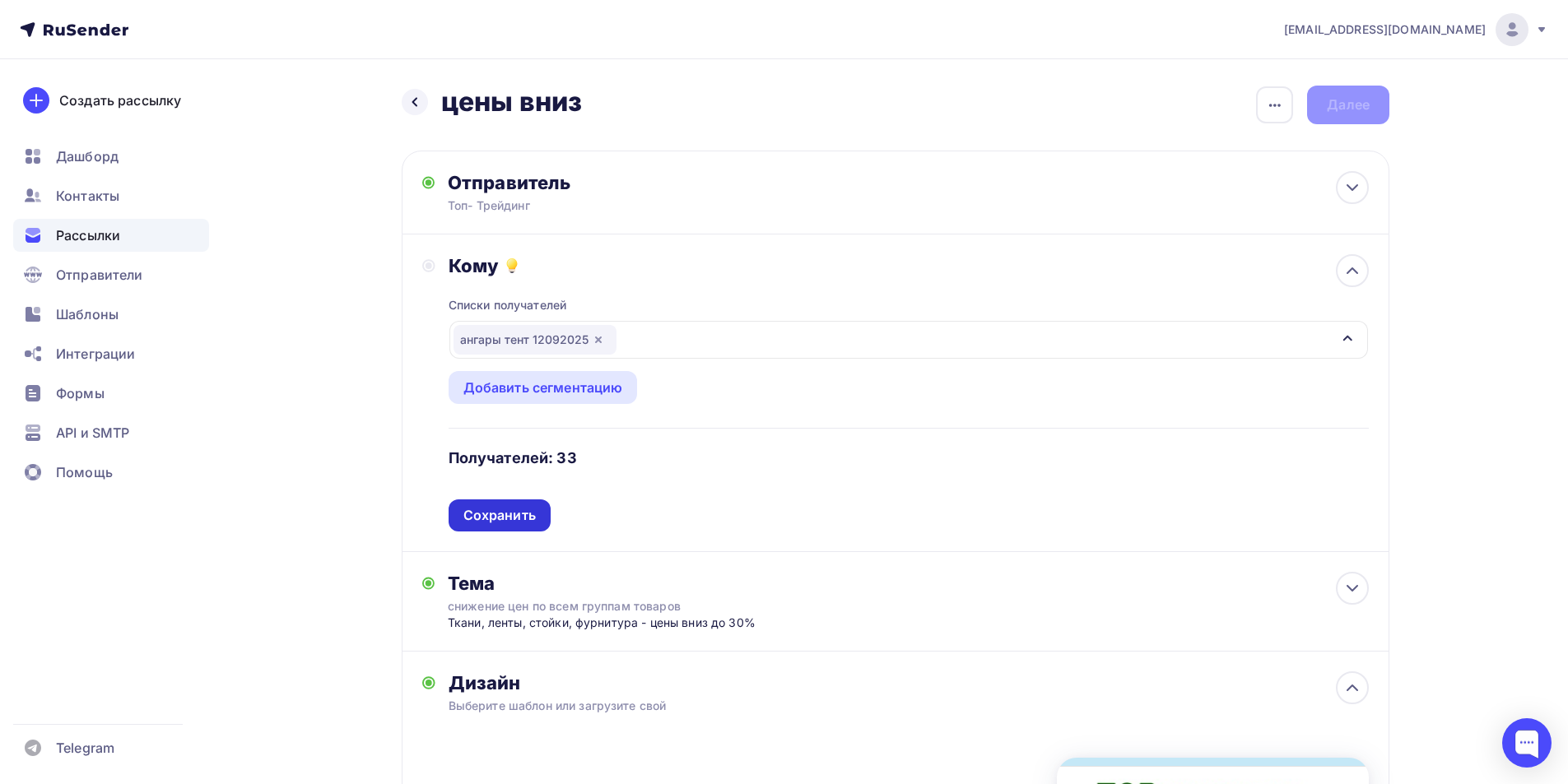
click at [521, 518] on div "Сохранить" at bounding box center [499, 515] width 72 height 18
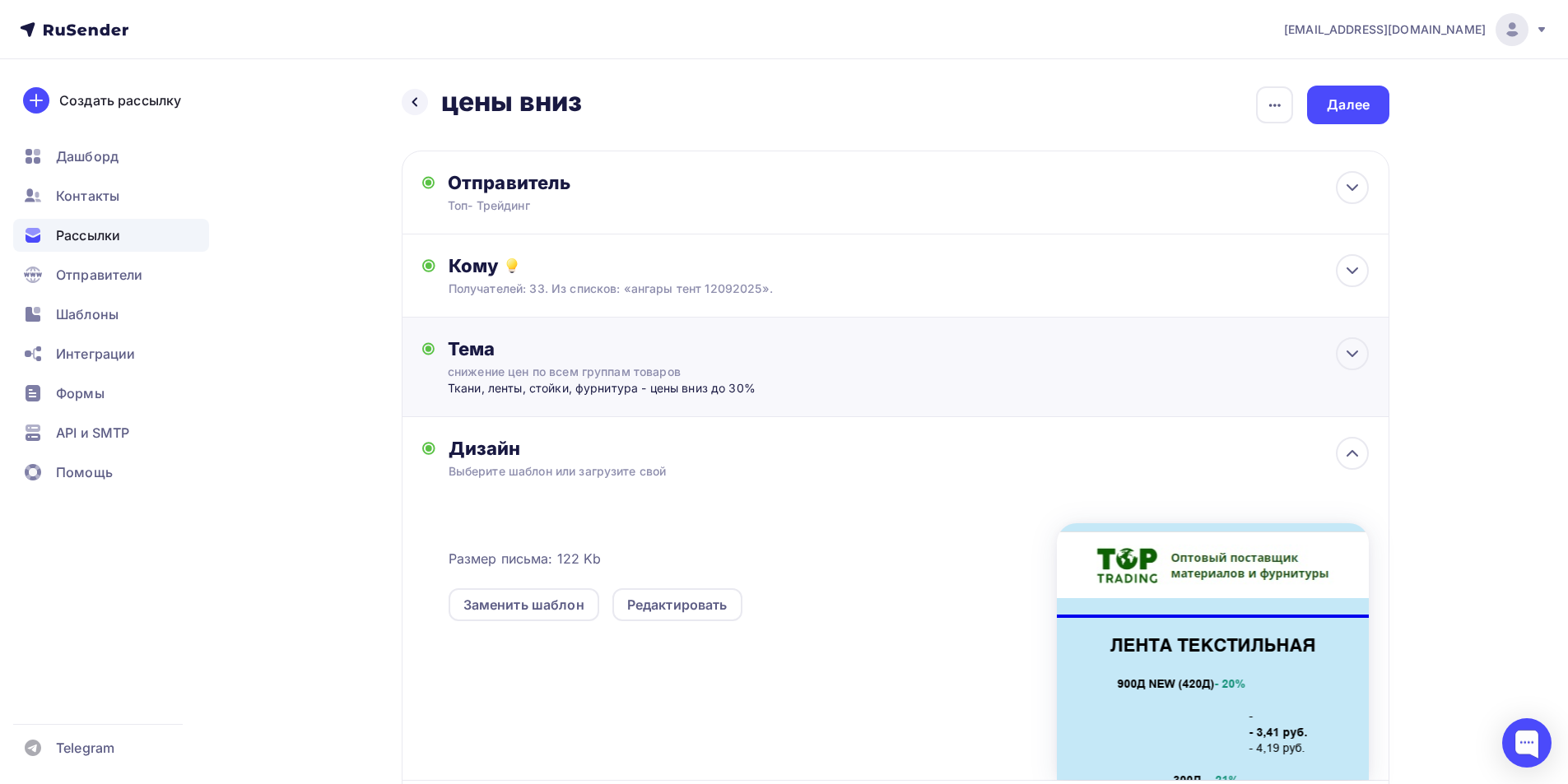
click at [469, 392] on div "Ткани, ленты, стойки, фурнитура - цены вниз до 30%" at bounding box center [610, 388] width 325 height 17
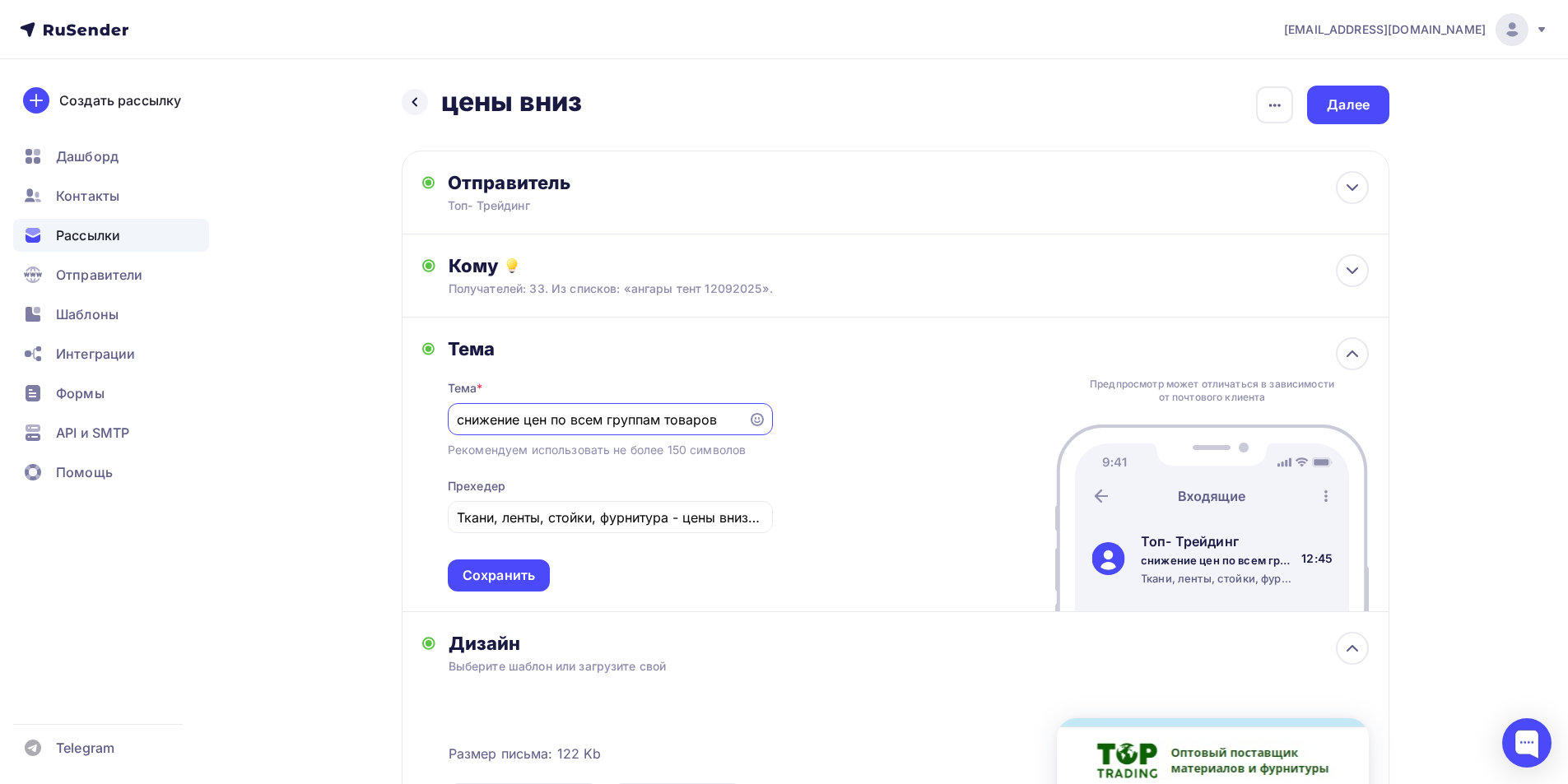
drag, startPoint x: 723, startPoint y: 417, endPoint x: 395, endPoint y: 425, distance: 328.1
click at [395, 425] on div "Назад цены вниз цены вниз Закончить позже Переименовать рассылку Удалить Далее …" at bounding box center [784, 611] width 1349 height 1105
click at [617, 419] on input "900 ТЕНТ ПВХ -" at bounding box center [597, 418] width 282 height 19
type input "900 ТЕНТ ПВХ - 220 р/м2 в СПБ, УФЕ, МСК"
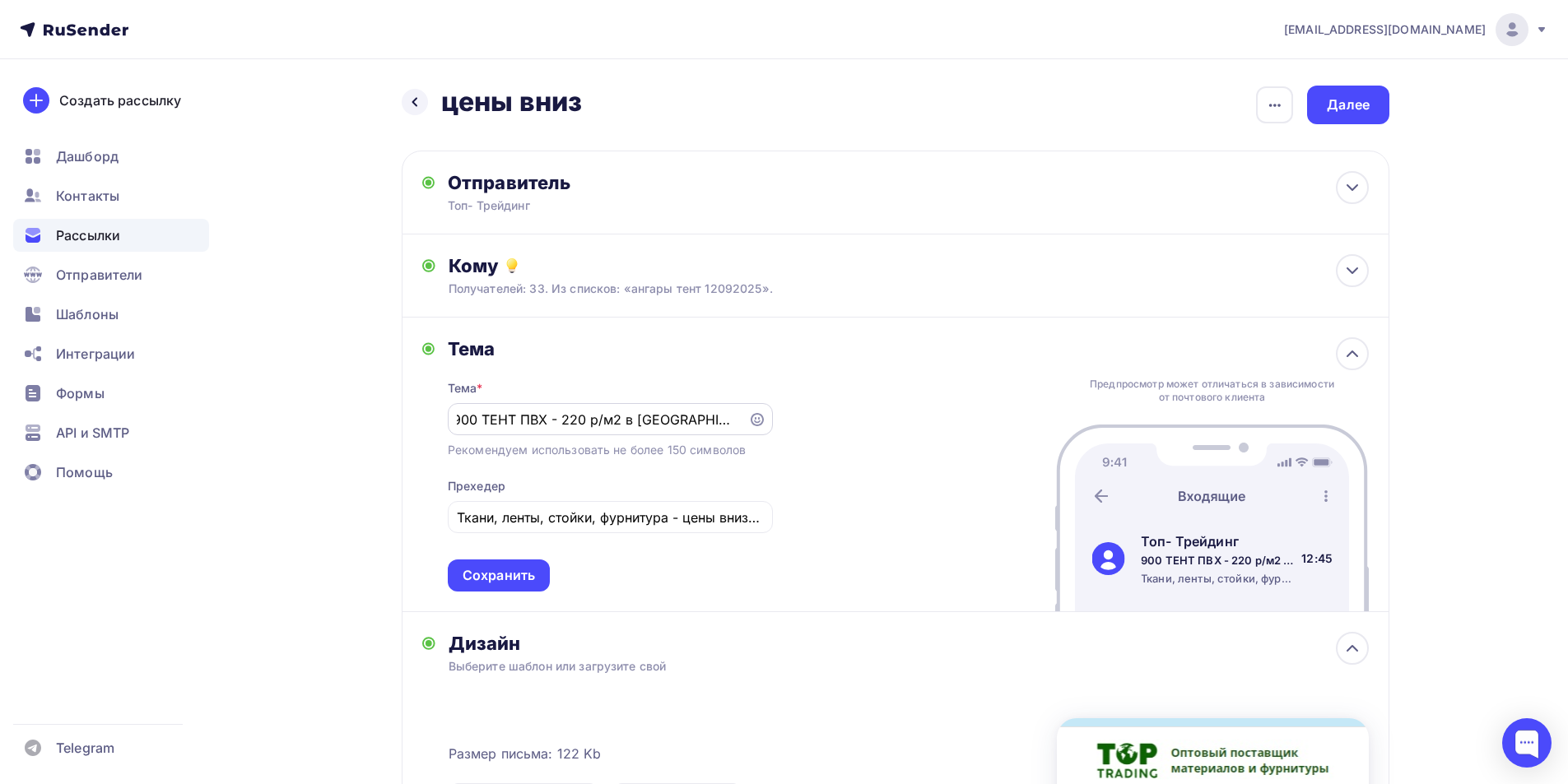
scroll to position [0, 0]
drag, startPoint x: 742, startPoint y: 415, endPoint x: 547, endPoint y: 418, distance: 195.0
click at [547, 418] on div "900 ТЕНТ ПВХ - 220 р/м2 в СПБ, УФЕ, МСК" at bounding box center [610, 418] width 325 height 32
drag, startPoint x: 459, startPoint y: 417, endPoint x: 914, endPoint y: 423, distance: 455.0
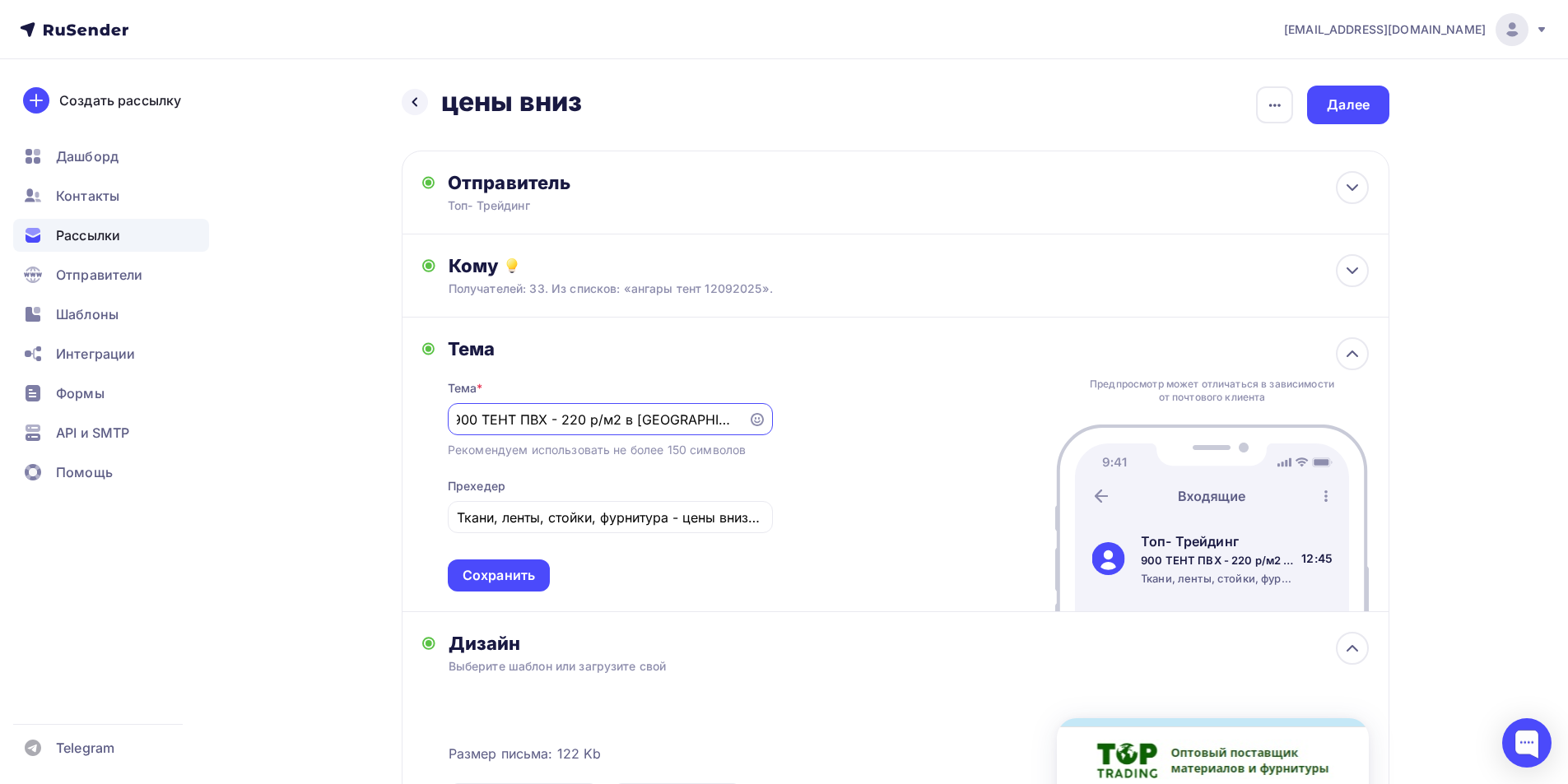
click at [914, 423] on div "Тема Тема * 900 ТЕНТ ПВХ - 220 р/м2 в СПБ, УФЕ, МСК Рекомендуем использовать не…" at bounding box center [895, 464] width 988 height 295
click at [508, 518] on input "Ткани, ленты, стойки, фурнитура - цены вниз до 30%" at bounding box center [609, 516] width 306 height 19
drag, startPoint x: 462, startPoint y: 512, endPoint x: 805, endPoint y: 506, distance: 343.1
click at [805, 506] on div "Тема Тема * 900 ТЕНТ ПВХ - 220 р/м2 в СПБ, УФЕ, МСК Рекомендуем использовать не…" at bounding box center [895, 464] width 988 height 295
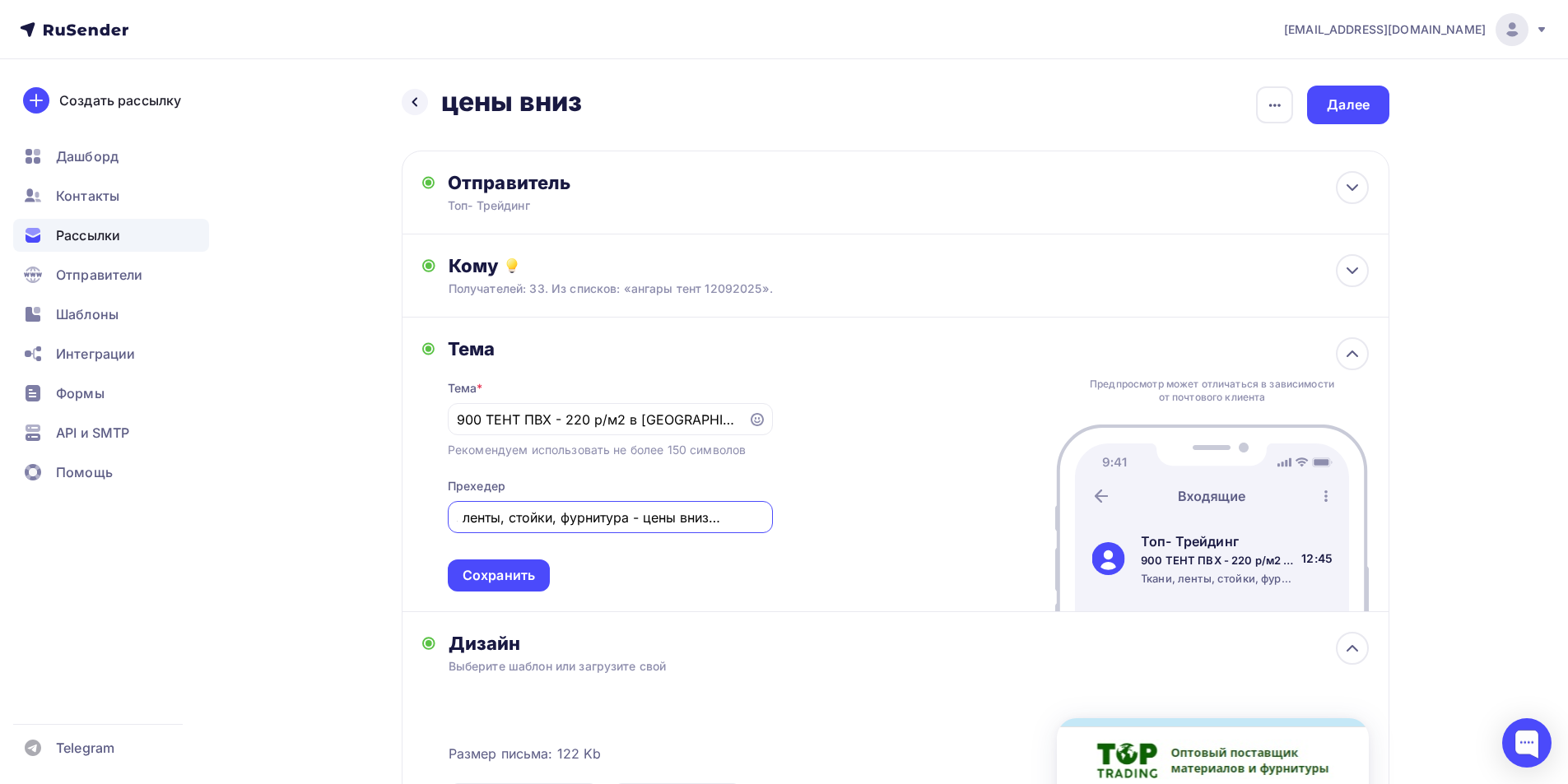
type input "Т"
paste input "900 ТЕНТ ПВХ - 220 р/м2 в СПБ, УФЕ, МСК"
type input "900 ТЕНТ ПВХ - 220 р/м2 в СПБ, УФЕ, МСК"
click at [532, 575] on div "Сохранить" at bounding box center [498, 575] width 72 height 18
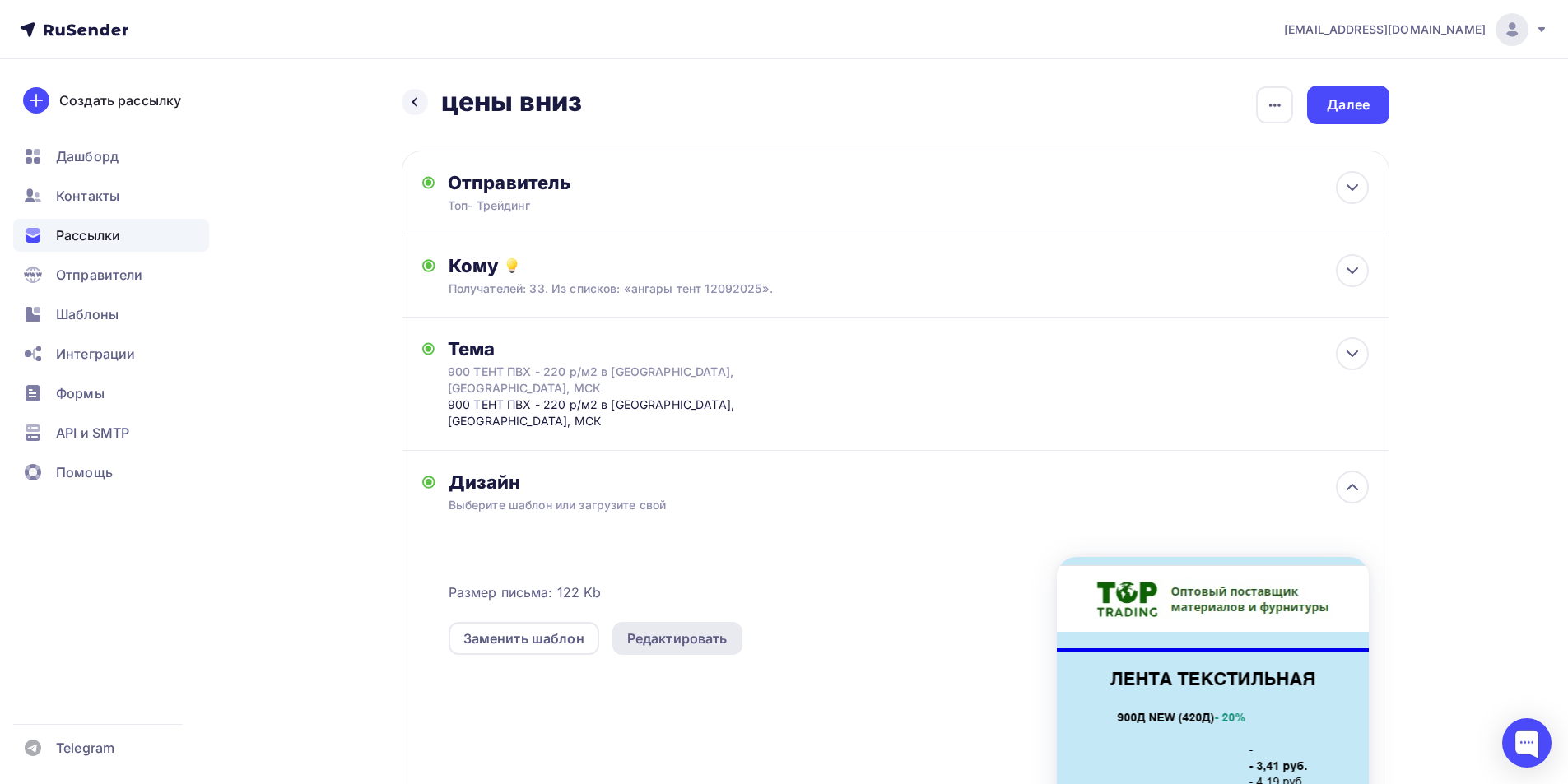
click at [643, 628] on div "Редактировать" at bounding box center [677, 637] width 101 height 19
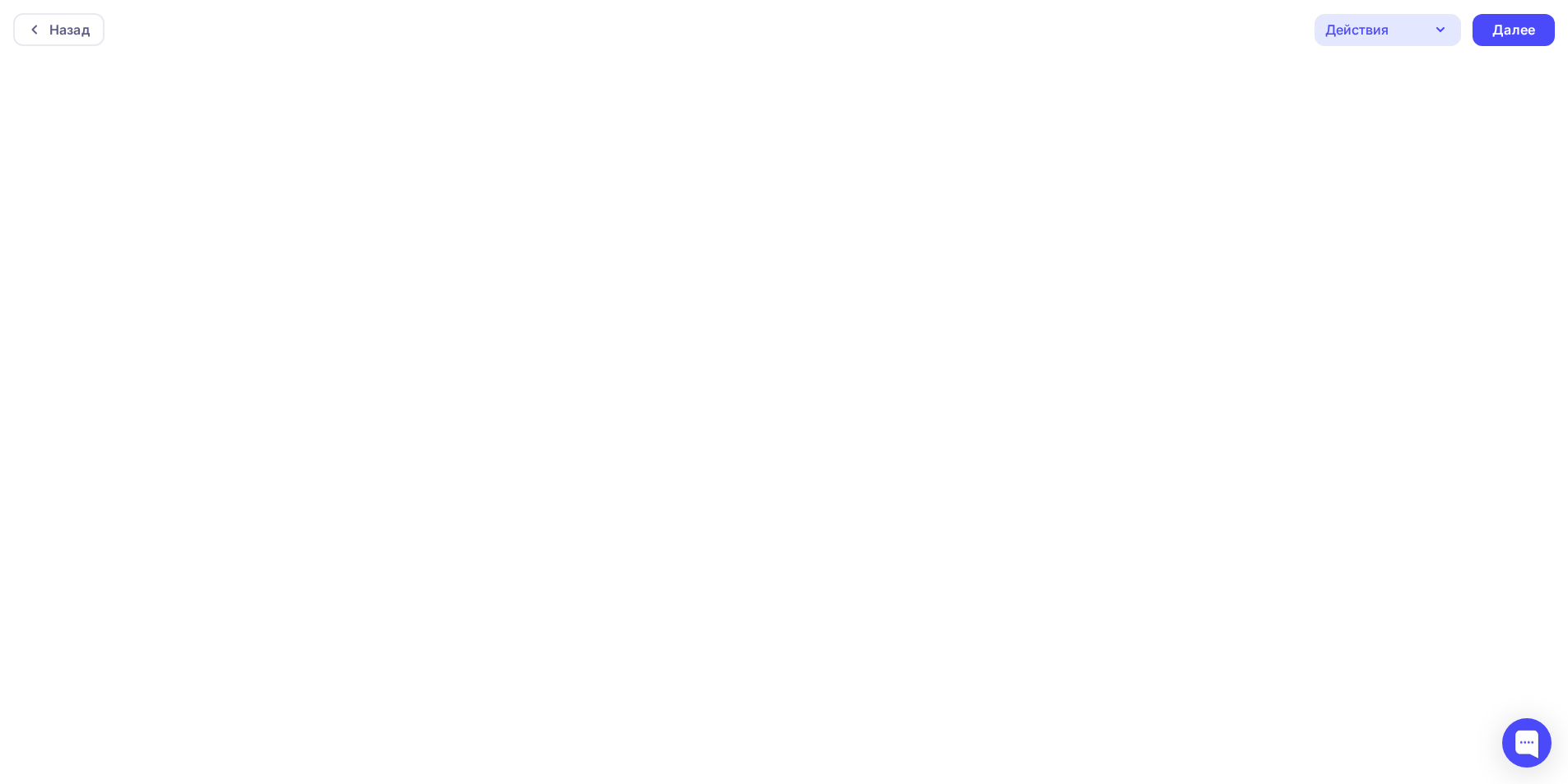
click at [1440, 33] on icon "button" at bounding box center [1440, 29] width 19 height 19
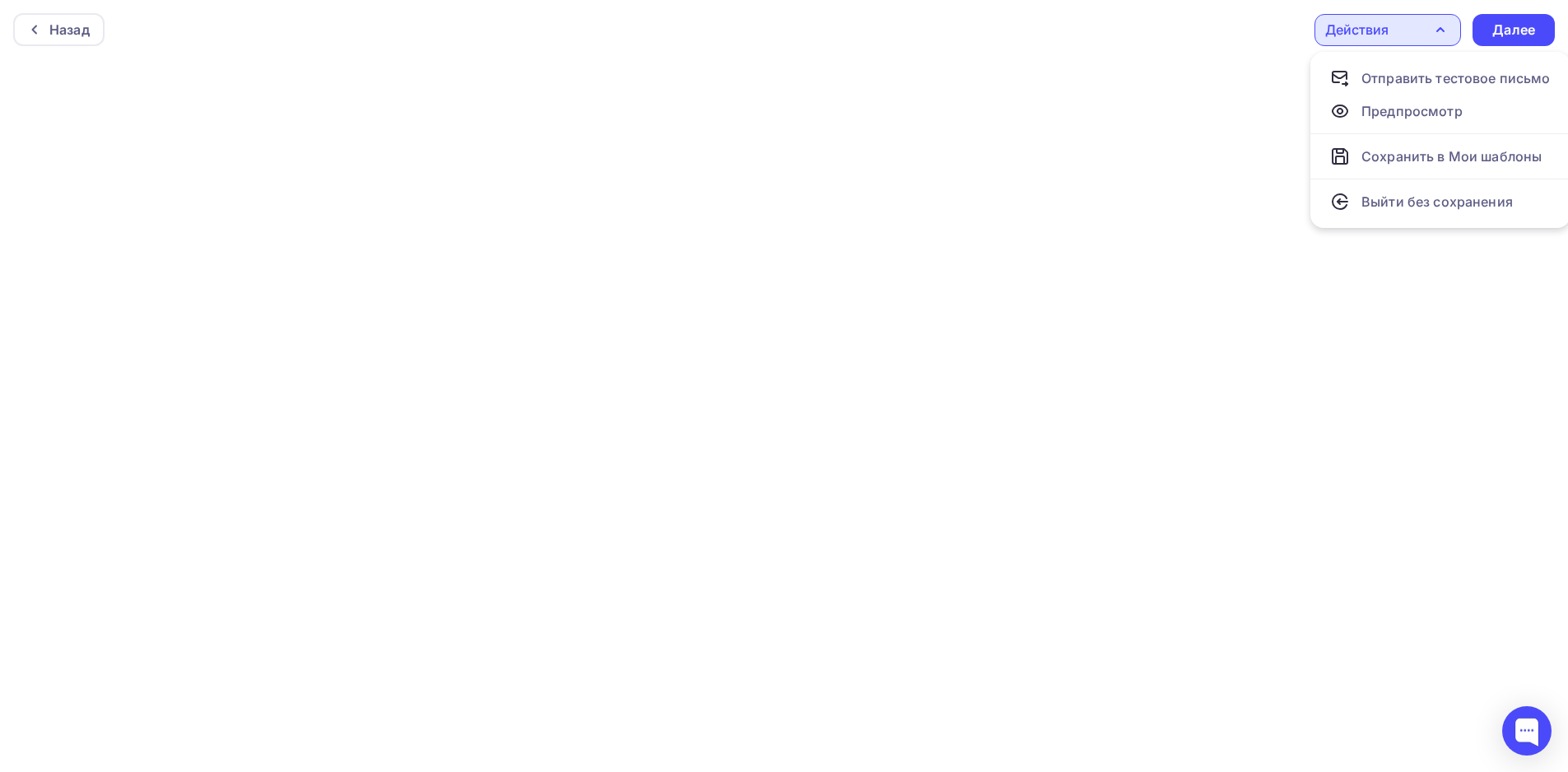
click at [1395, 33] on div "Действия" at bounding box center [1387, 30] width 147 height 32
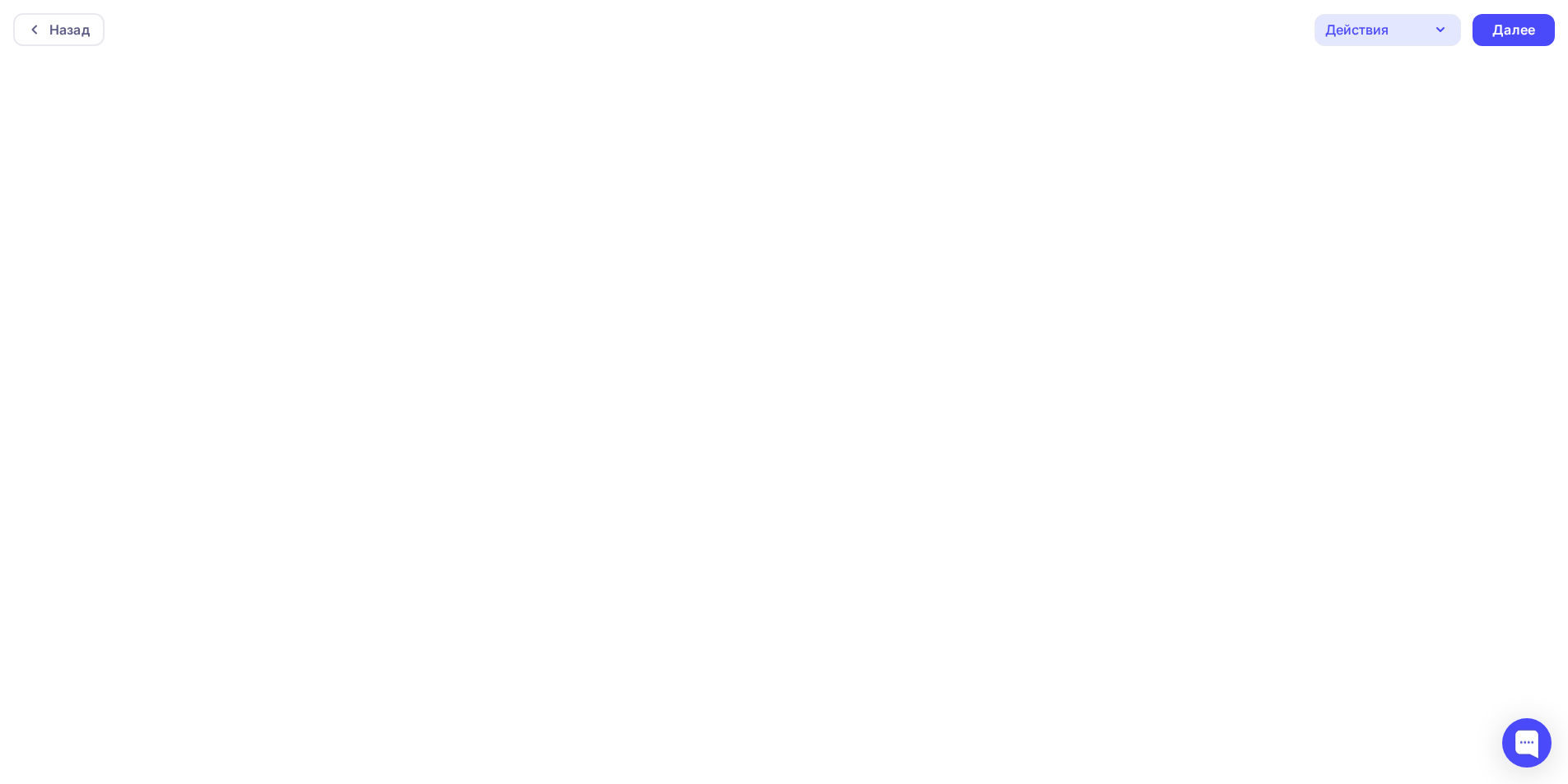
scroll to position [4, 0]
click at [1365, 26] on div "Действия" at bounding box center [1356, 25] width 64 height 19
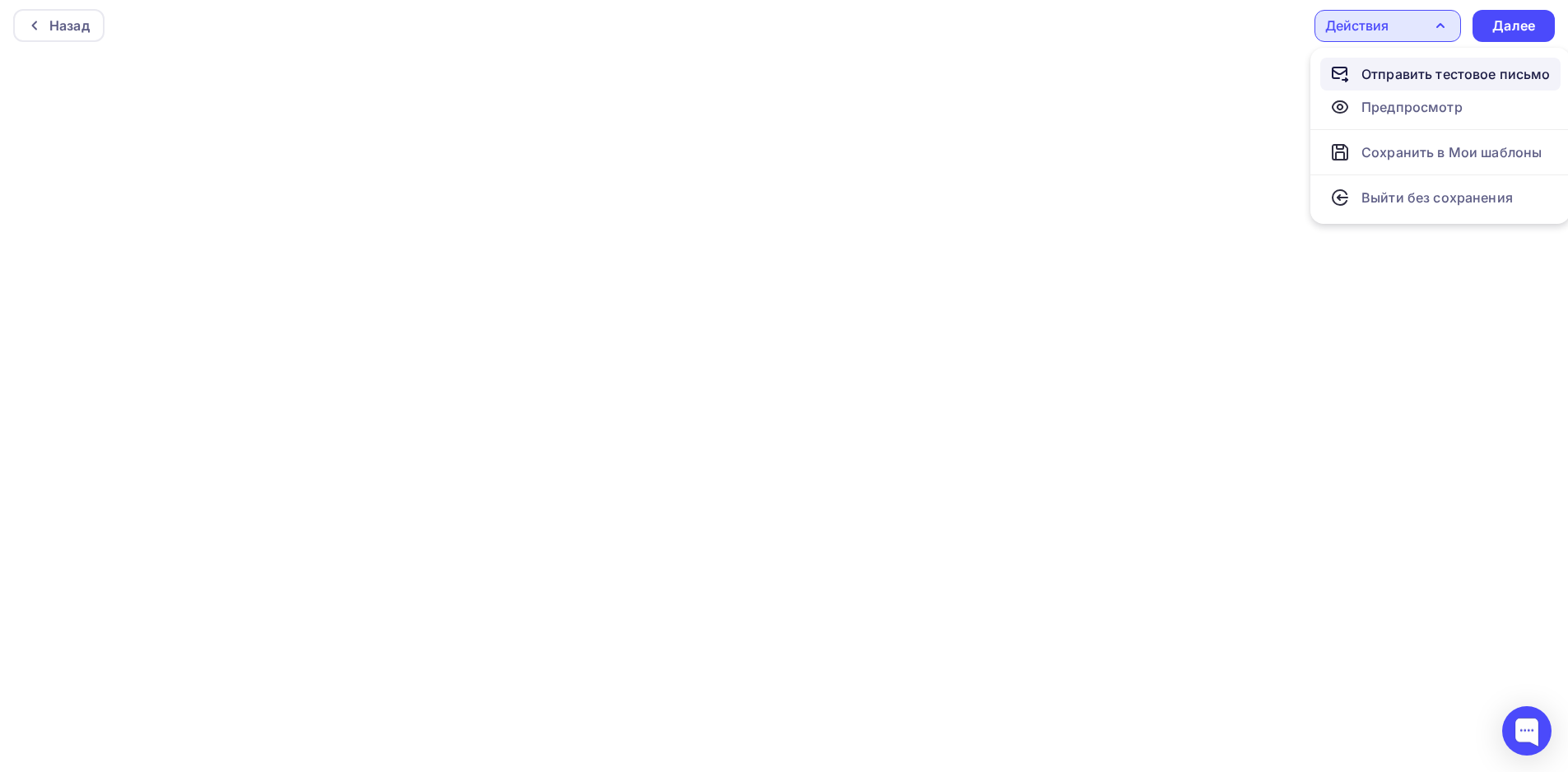
click at [1394, 79] on div "Отправить тестовое письмо" at bounding box center [1455, 73] width 189 height 19
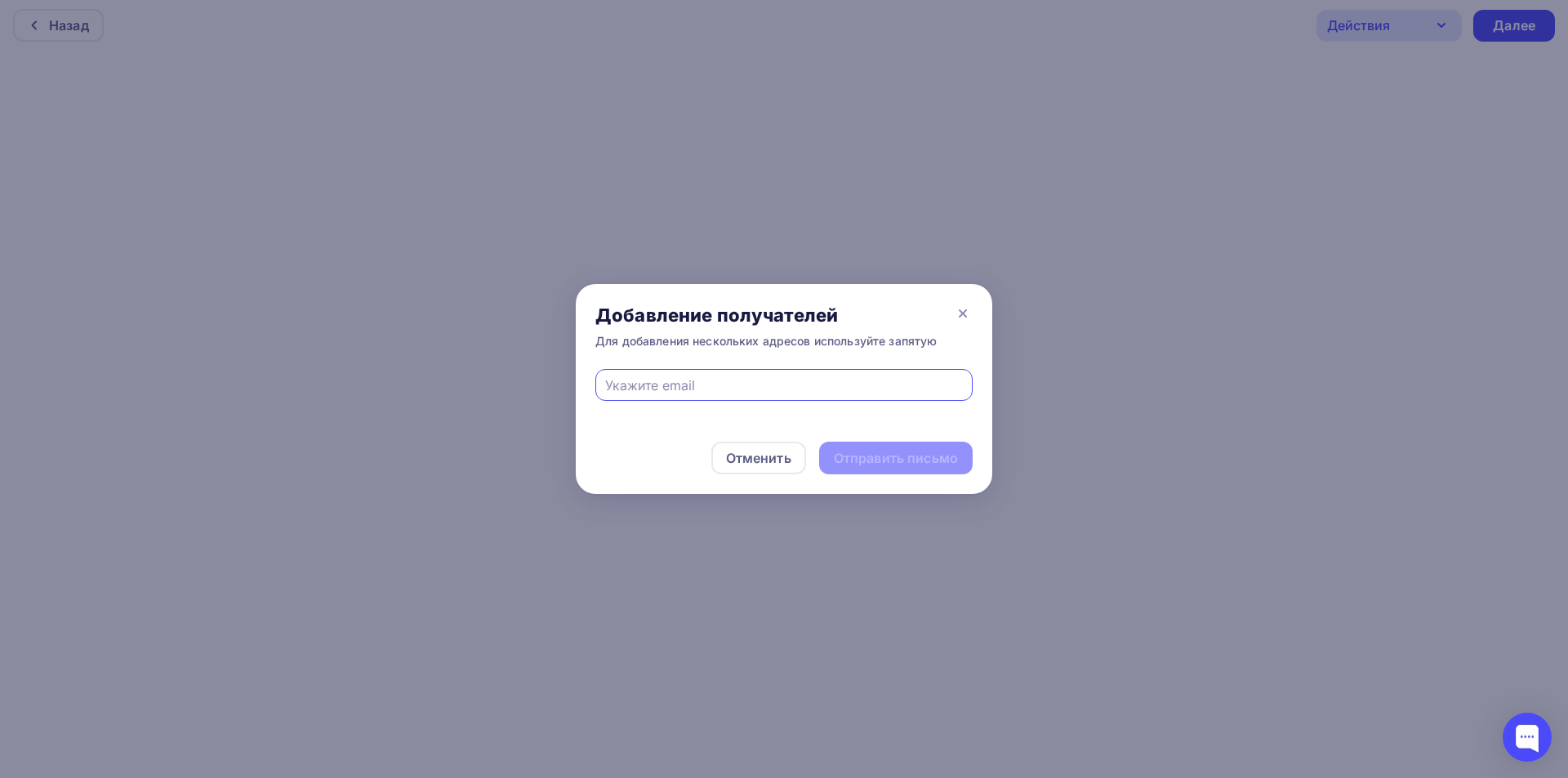
click at [766, 391] on input "text" at bounding box center [784, 385] width 359 height 19
type input "a.aleyev@top-trading-spb.ru"
click at [907, 461] on div "Отправить письмо" at bounding box center [895, 458] width 124 height 18
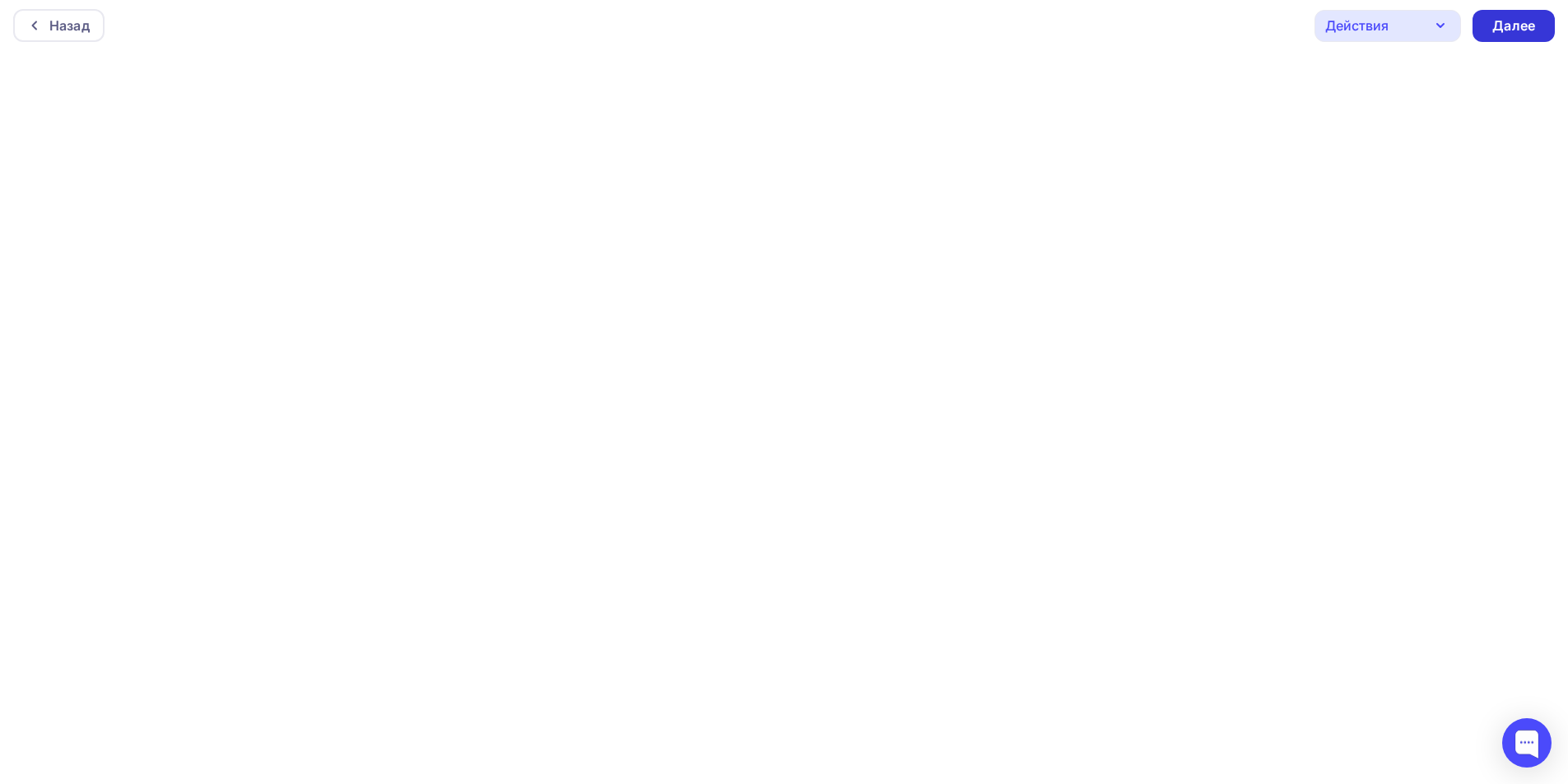
click at [1501, 25] on div "Далее" at bounding box center [1513, 26] width 43 height 18
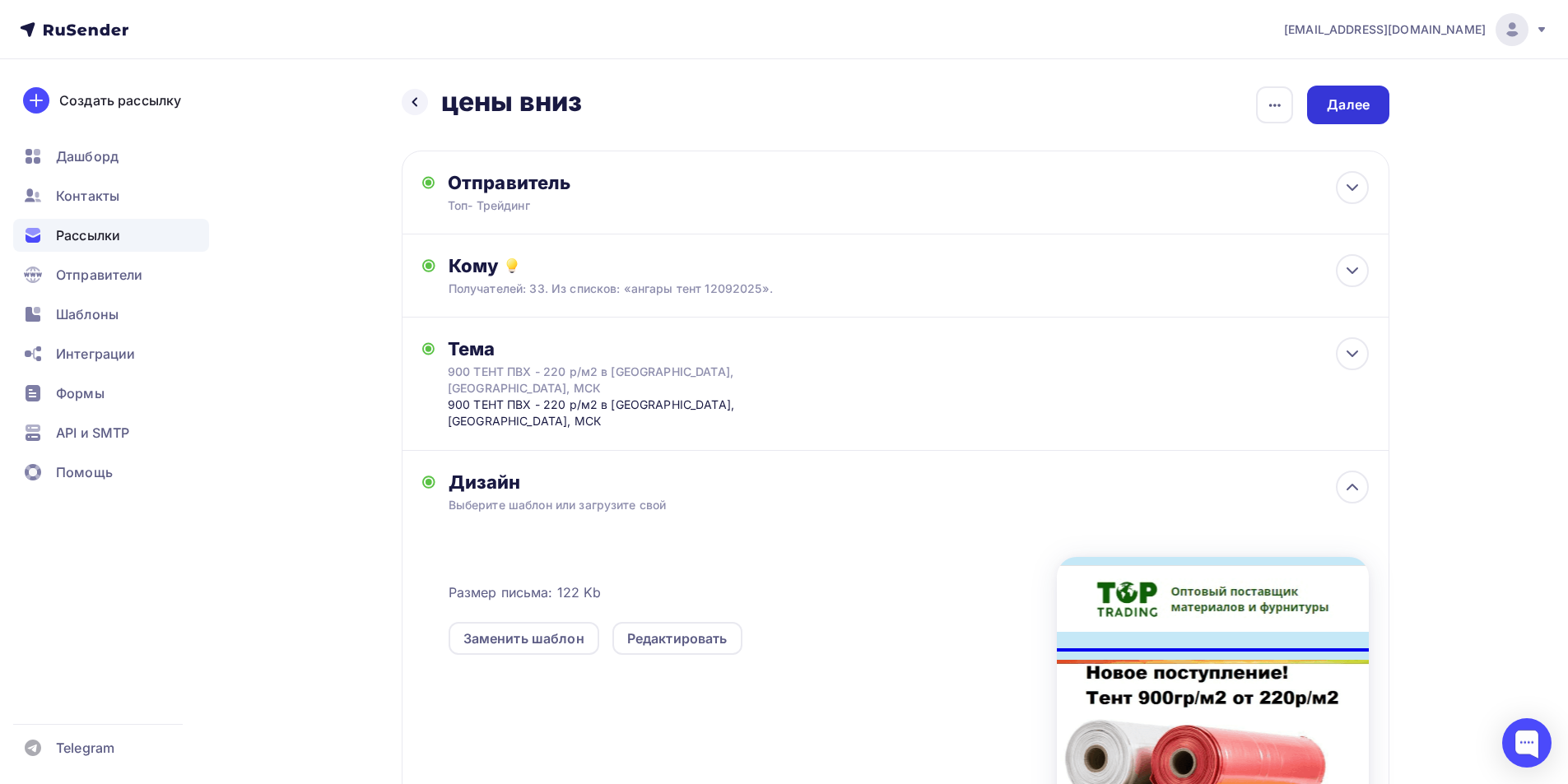
click at [1351, 119] on div "Далее" at bounding box center [1347, 105] width 82 height 39
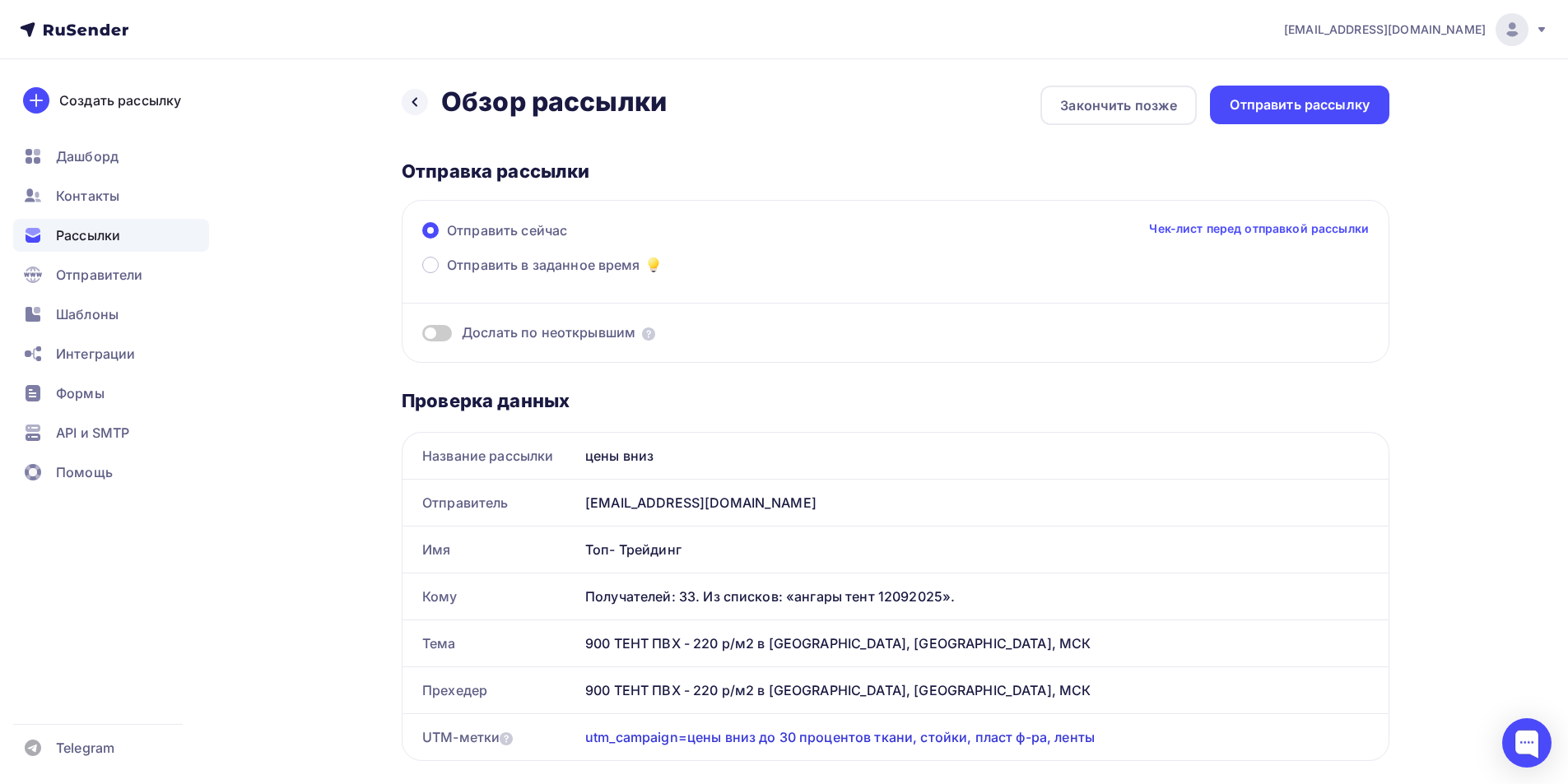
click at [1267, 230] on link "Чек-лист перед отправкой рассылки" at bounding box center [1258, 229] width 220 height 17
click at [1322, 108] on div "Отправить рассылку" at bounding box center [1298, 104] width 140 height 18
